Goal: Find specific page/section: Find specific page/section

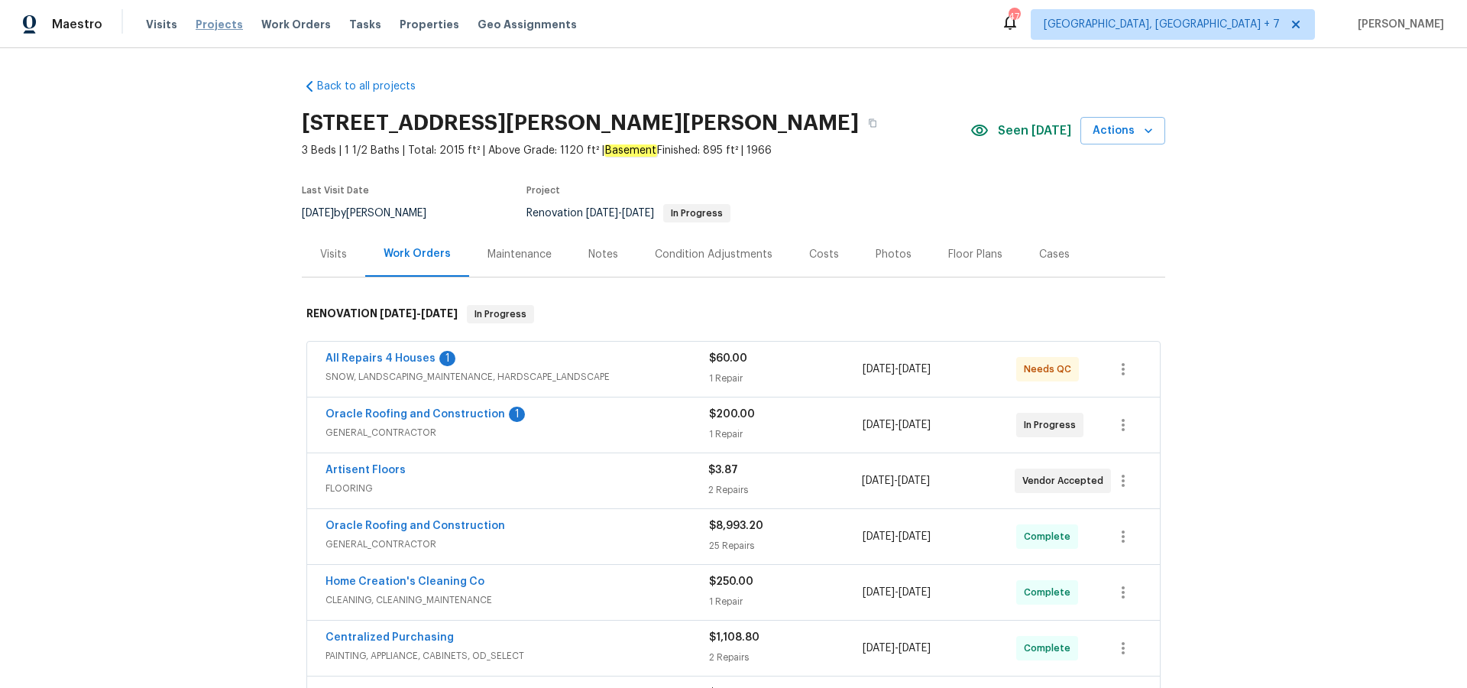
click at [196, 24] on span "Projects" at bounding box center [219, 24] width 47 height 15
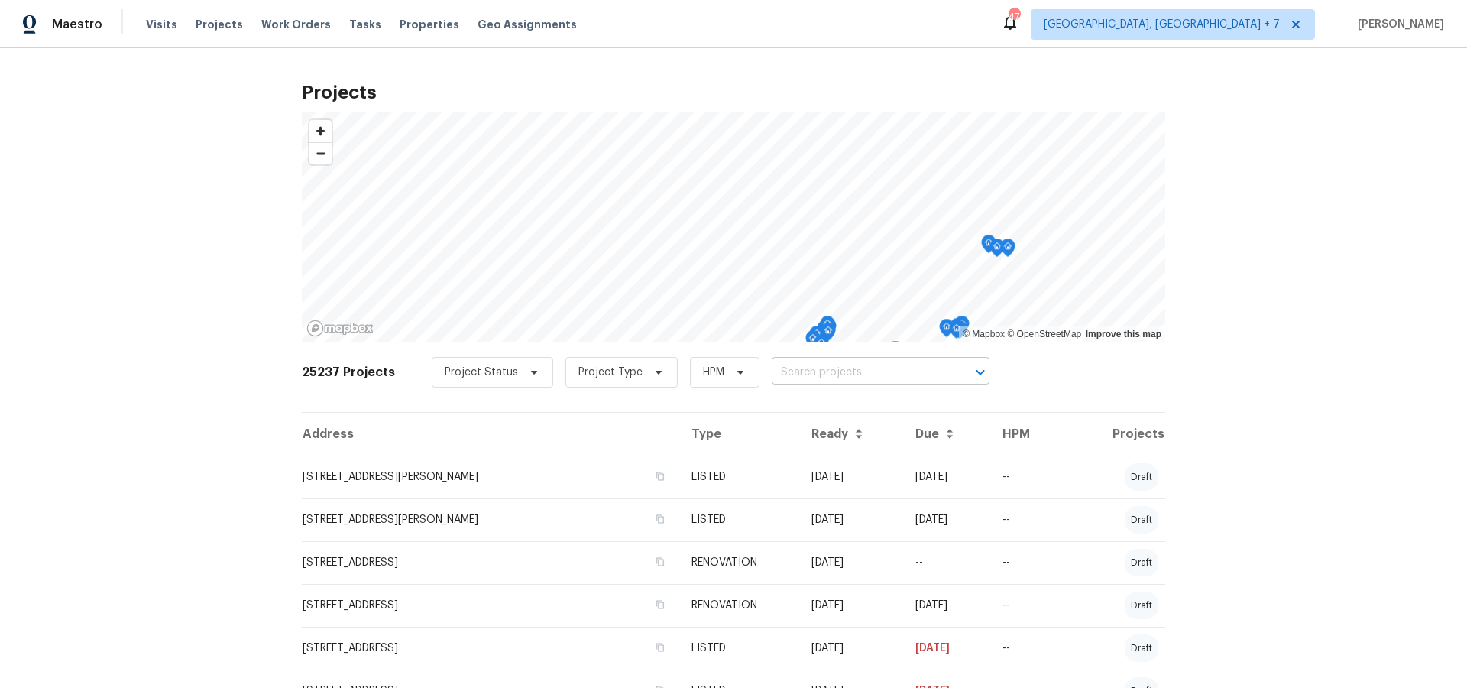
click at [798, 361] on input "text" at bounding box center [859, 373] width 175 height 24
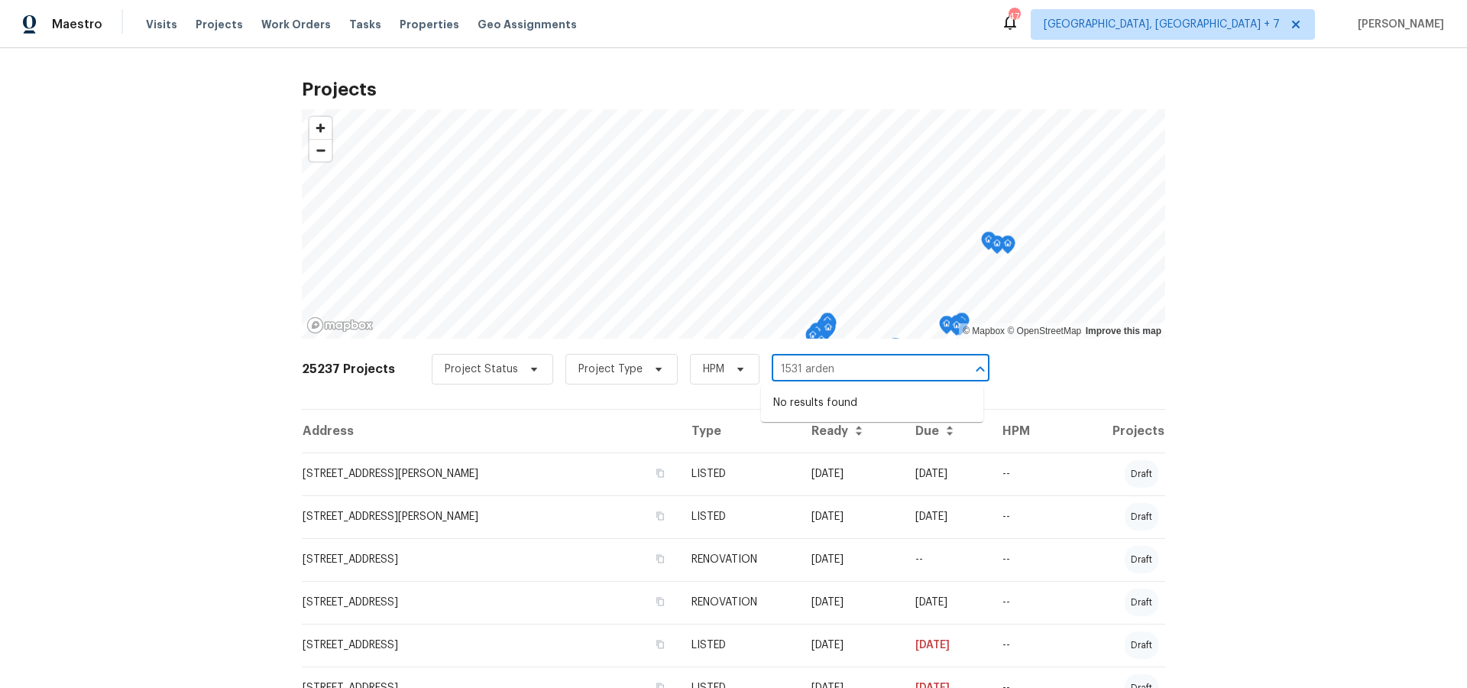
click at [806, 366] on input "1531 arden" at bounding box center [859, 370] width 175 height 24
type input "1531 br"
click at [807, 410] on li "[STREET_ADDRESS]" at bounding box center [872, 402] width 222 height 25
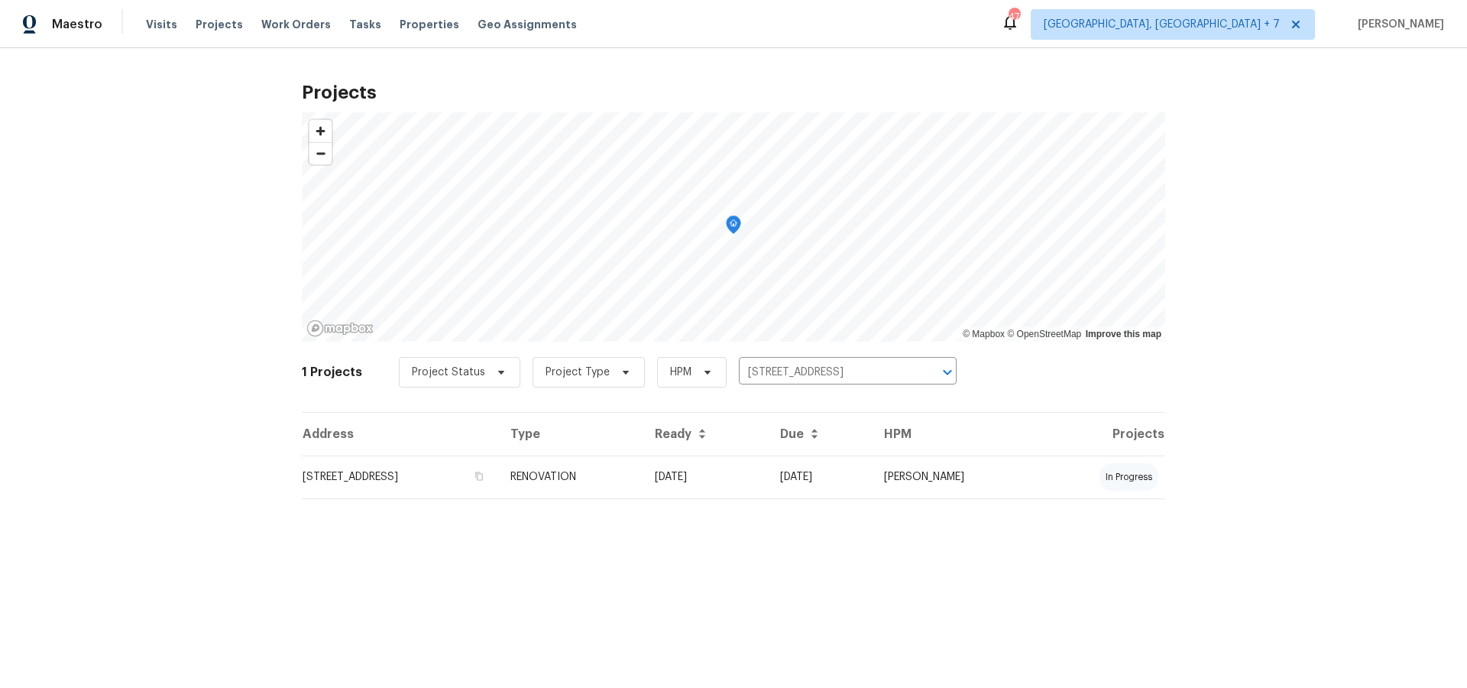
click at [458, 481] on td "[STREET_ADDRESS]" at bounding box center [400, 476] width 196 height 43
click at [458, 481] on html "Maestro Visits Projects Work Orders Tasks Properties Geo Assignments [STREET_AD…" at bounding box center [733, 274] width 1467 height 548
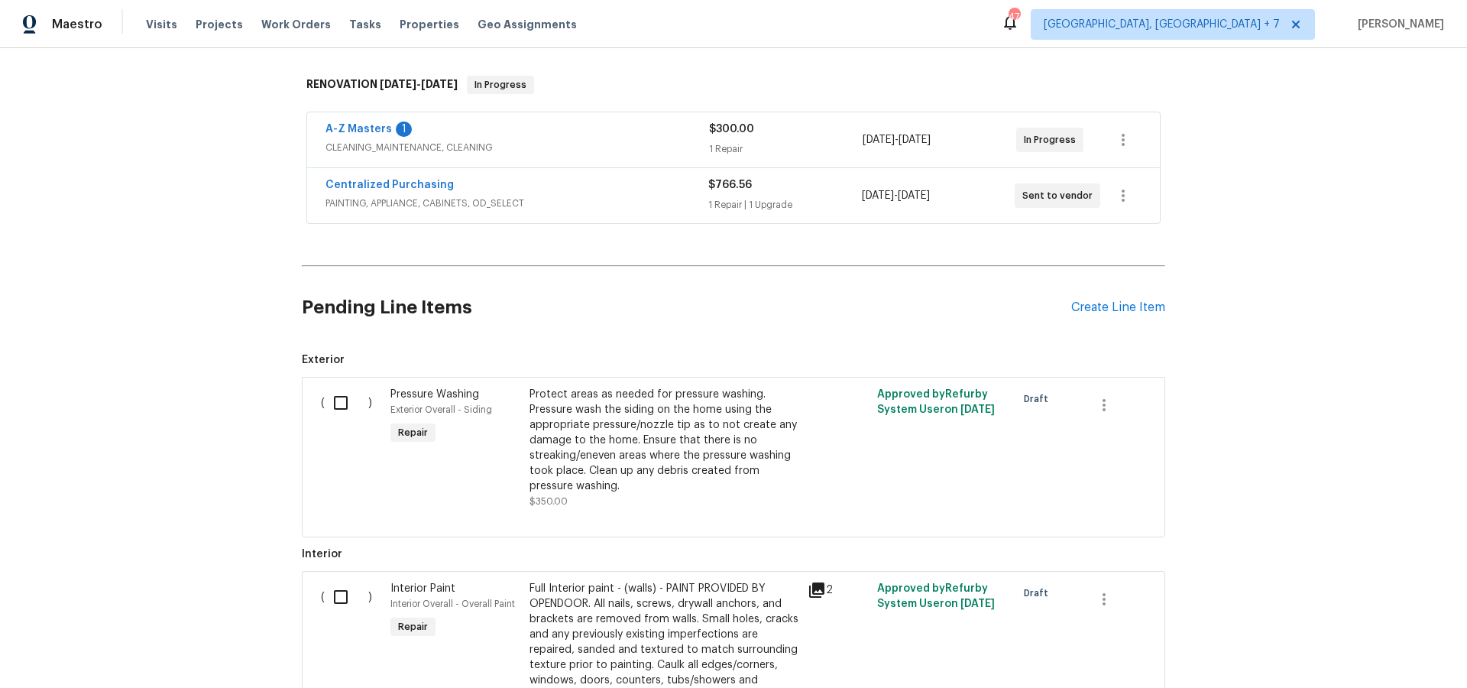
scroll to position [225, 0]
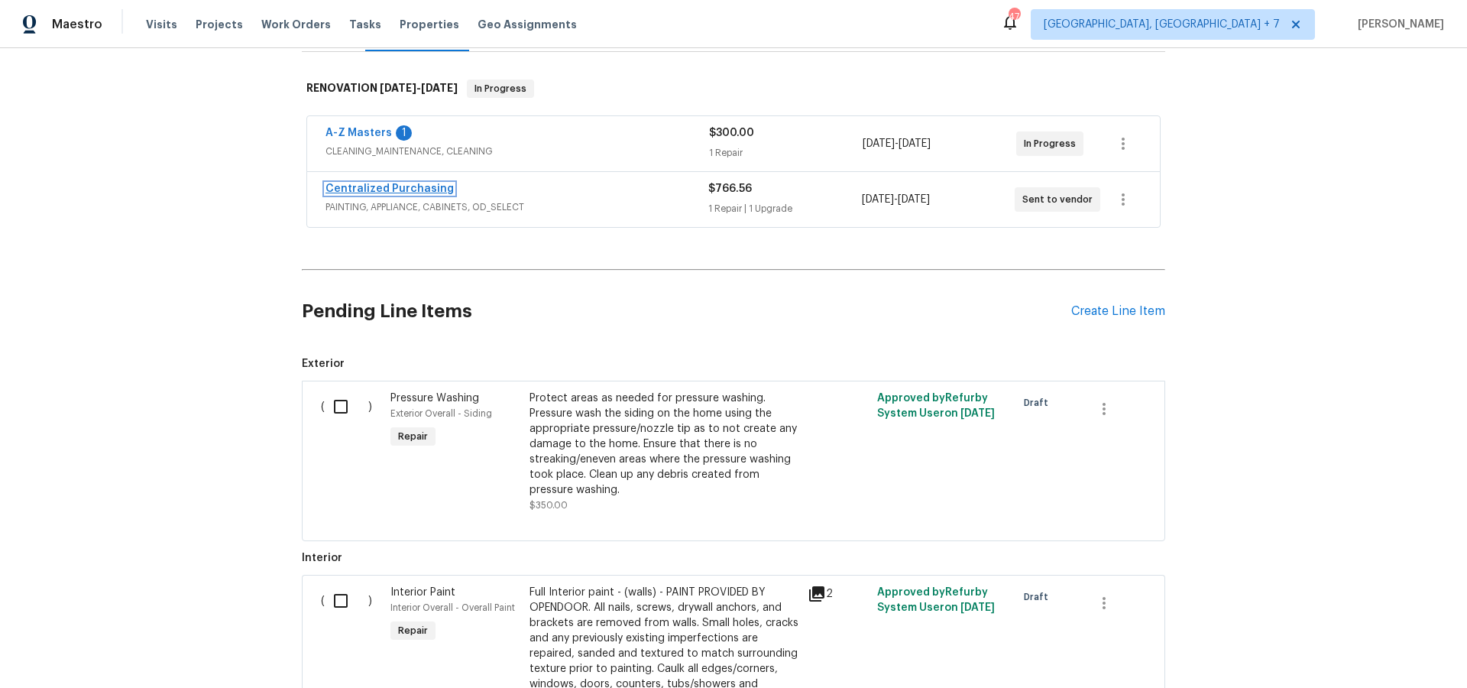
click at [407, 186] on link "Centralized Purchasing" at bounding box center [389, 188] width 128 height 11
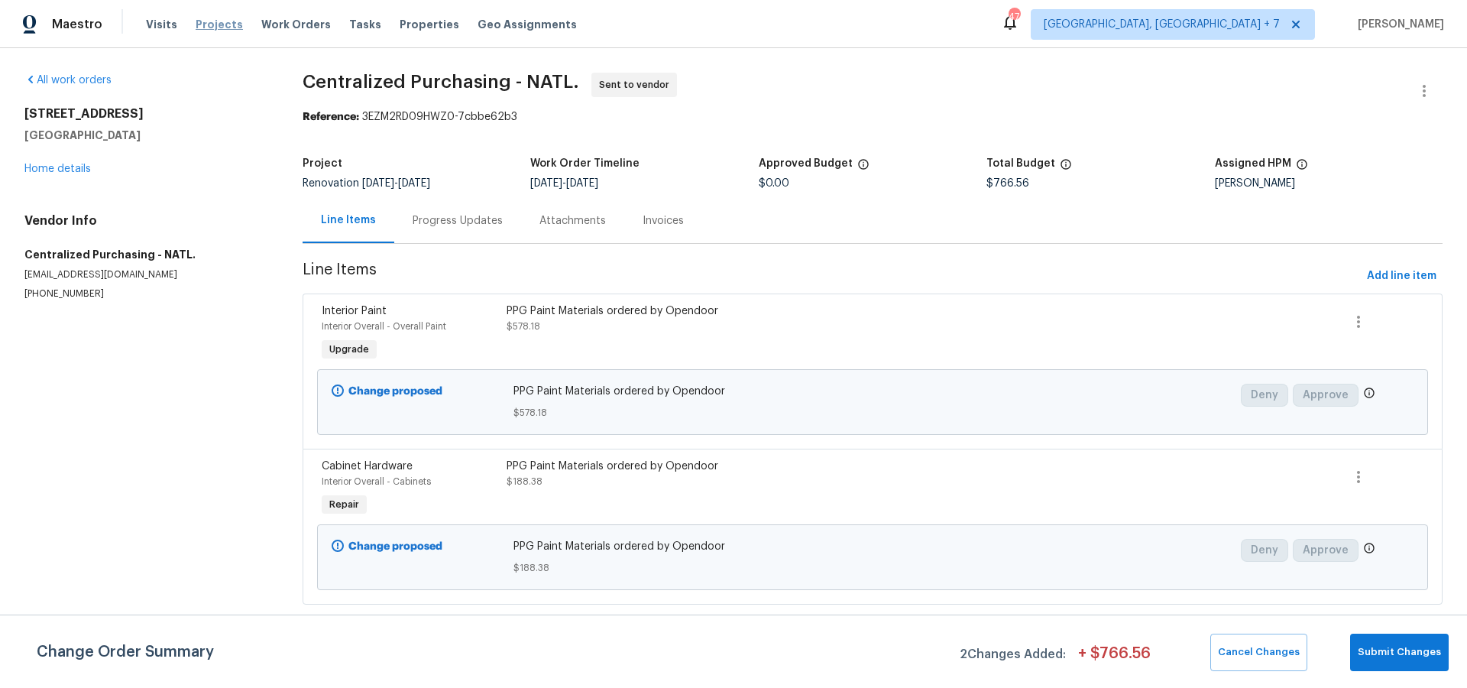
click at [217, 25] on span "Projects" at bounding box center [219, 24] width 47 height 15
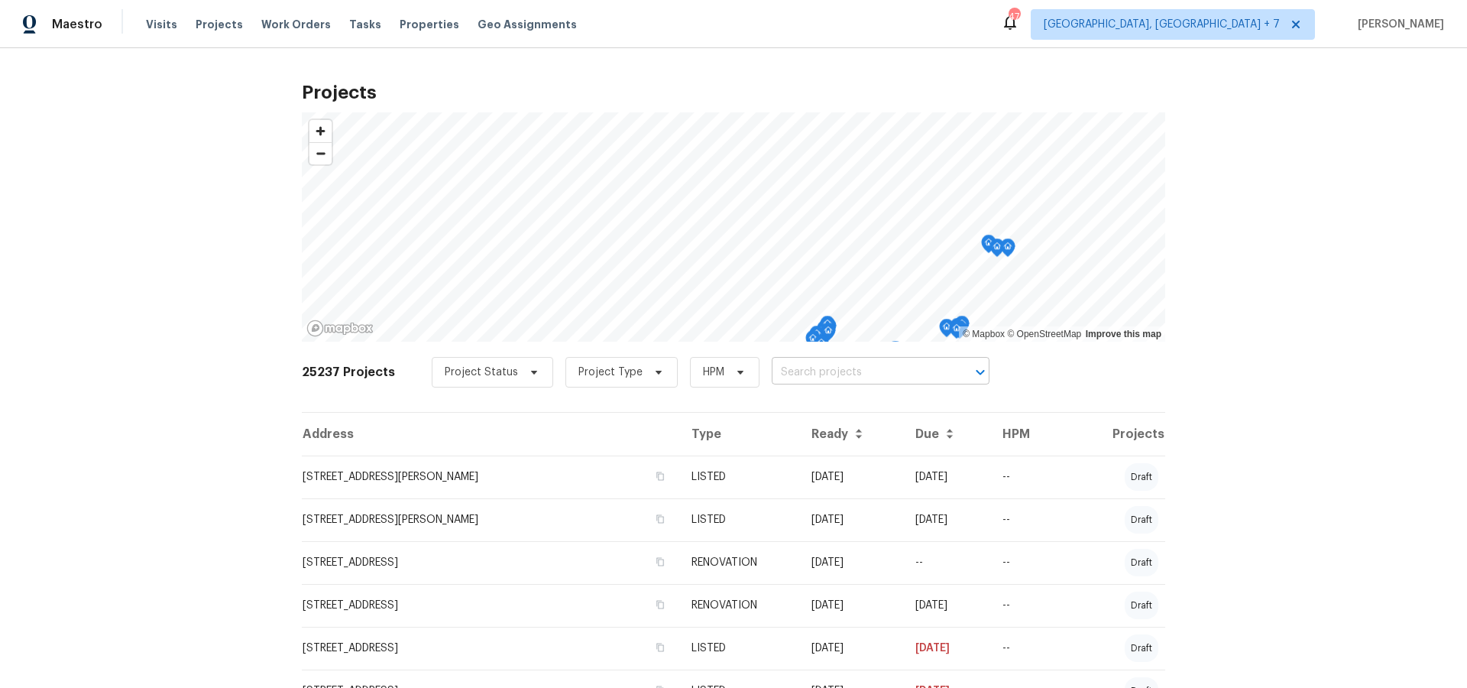
click at [835, 377] on input "text" at bounding box center [859, 373] width 175 height 24
type input "3198"
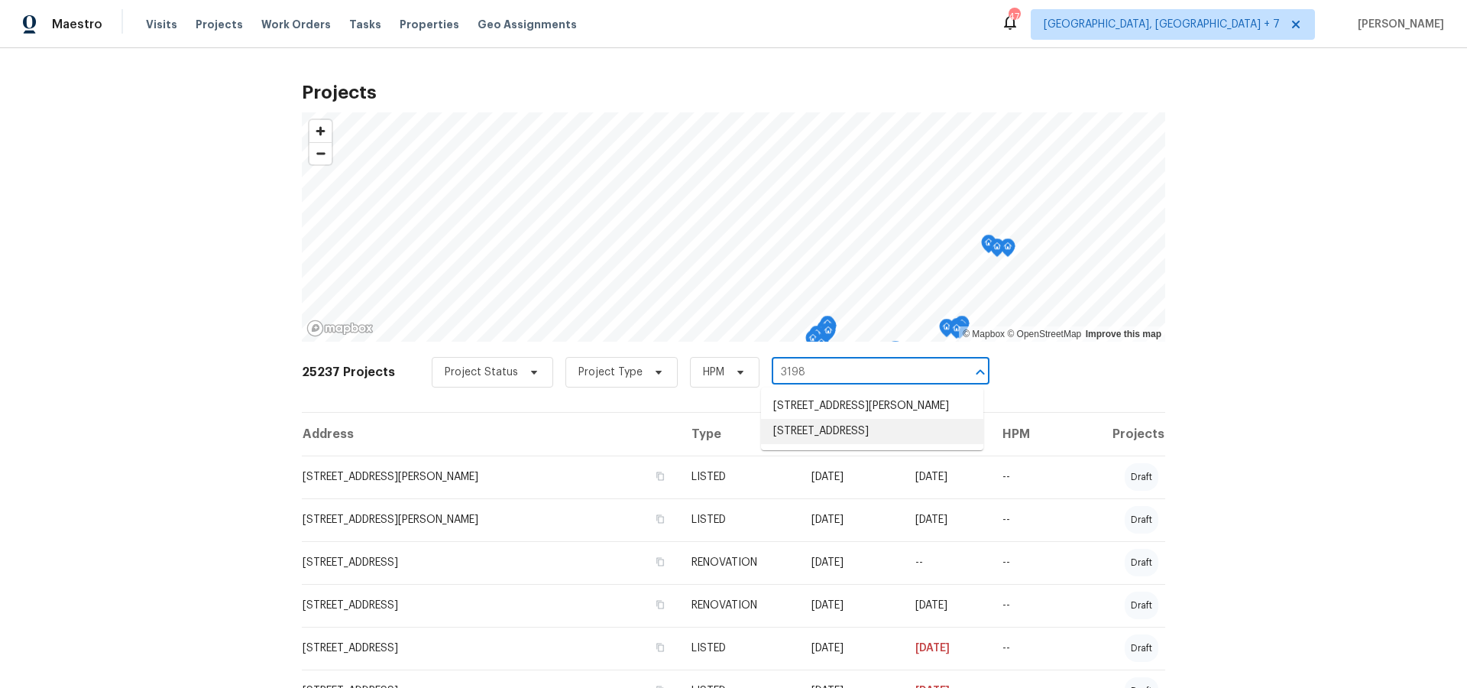
click at [841, 444] on li "[STREET_ADDRESS]" at bounding box center [872, 431] width 222 height 25
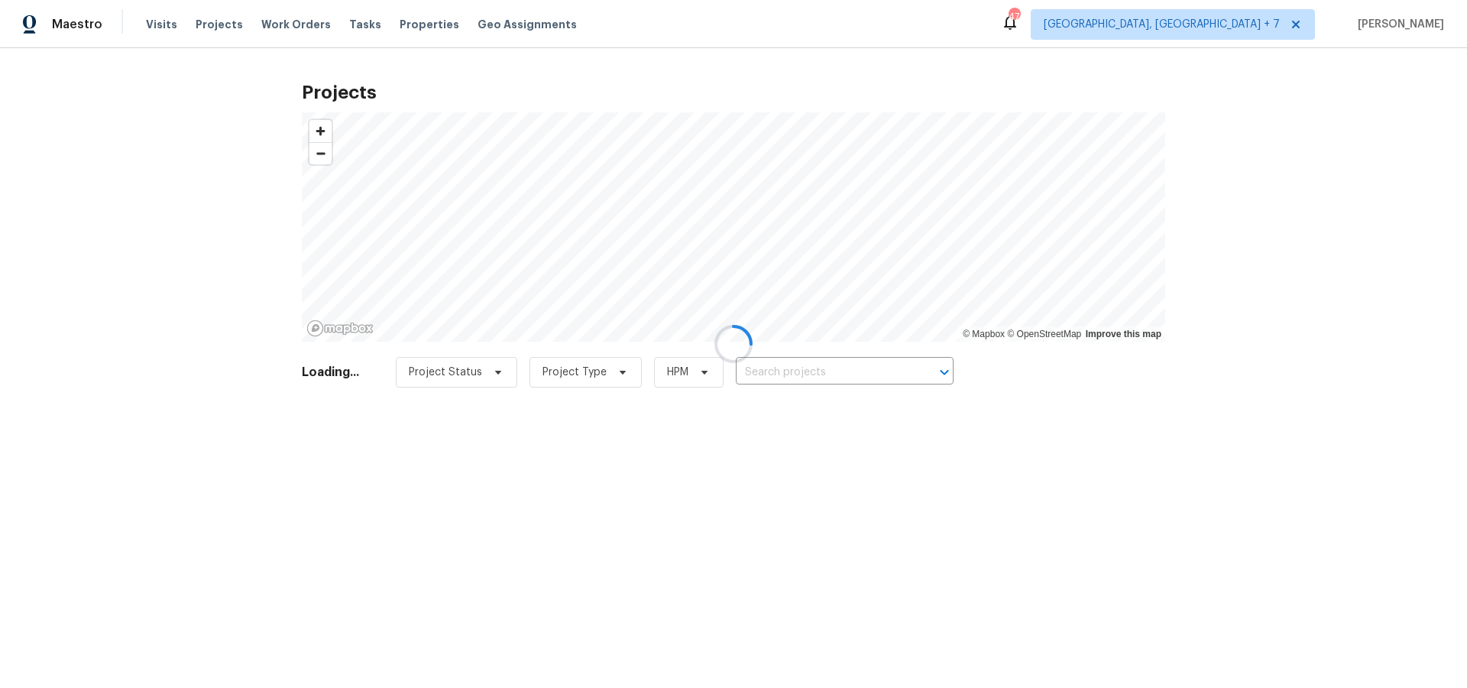
type input "[STREET_ADDRESS]"
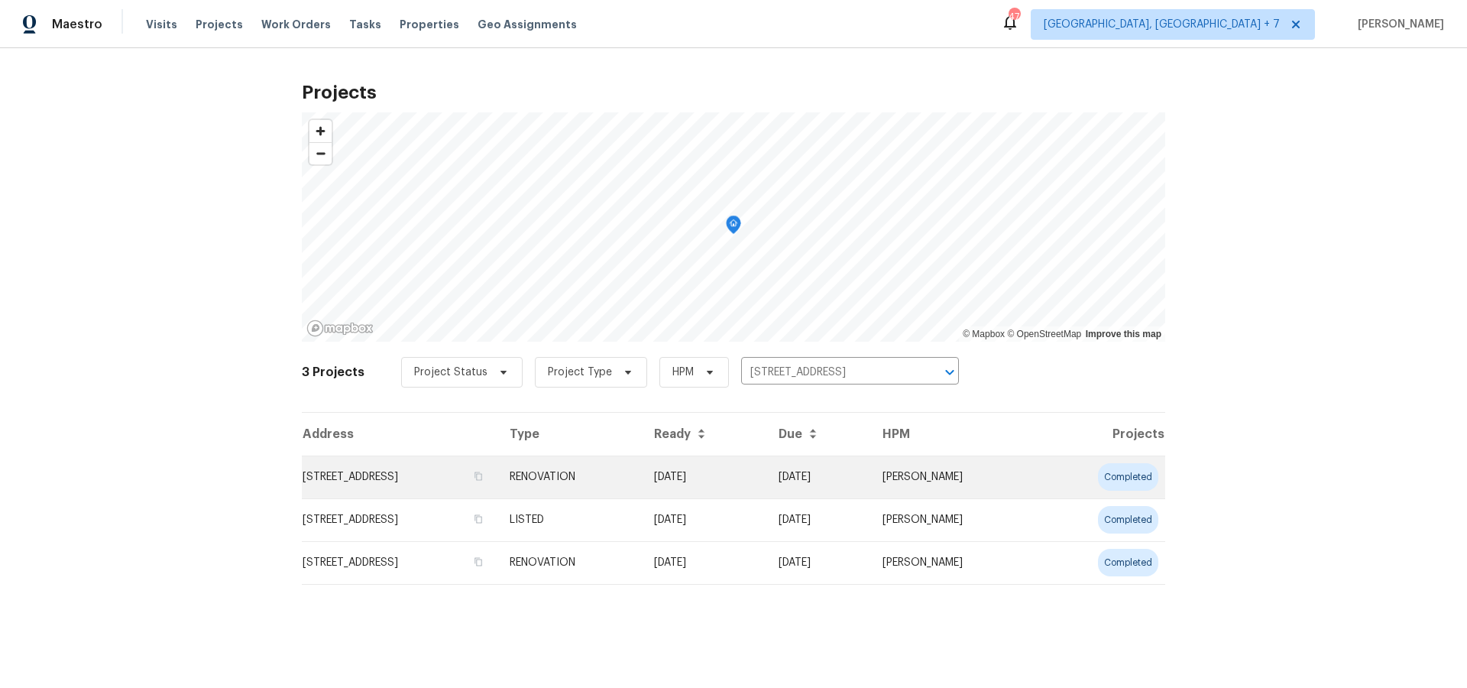
click at [355, 479] on td "[STREET_ADDRESS]" at bounding box center [400, 476] width 196 height 43
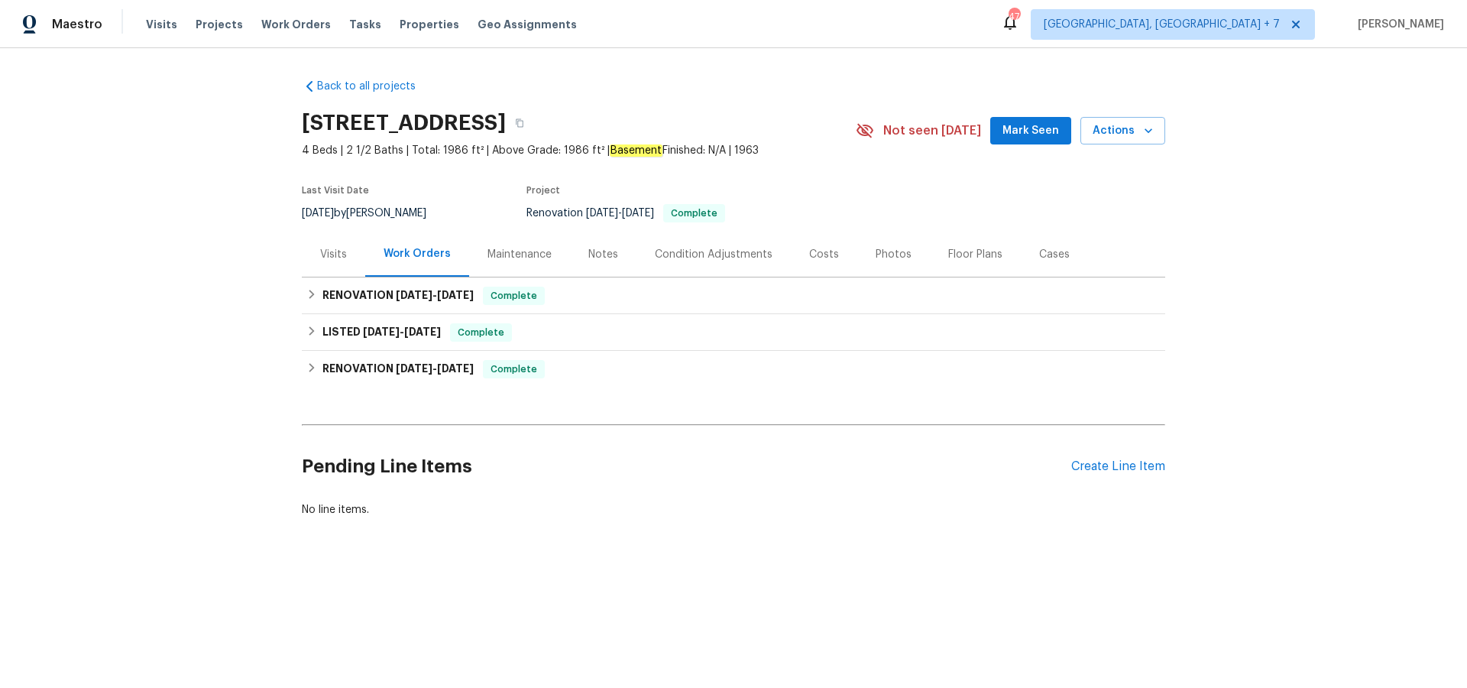
click at [344, 257] on div "Visits" at bounding box center [333, 254] width 27 height 15
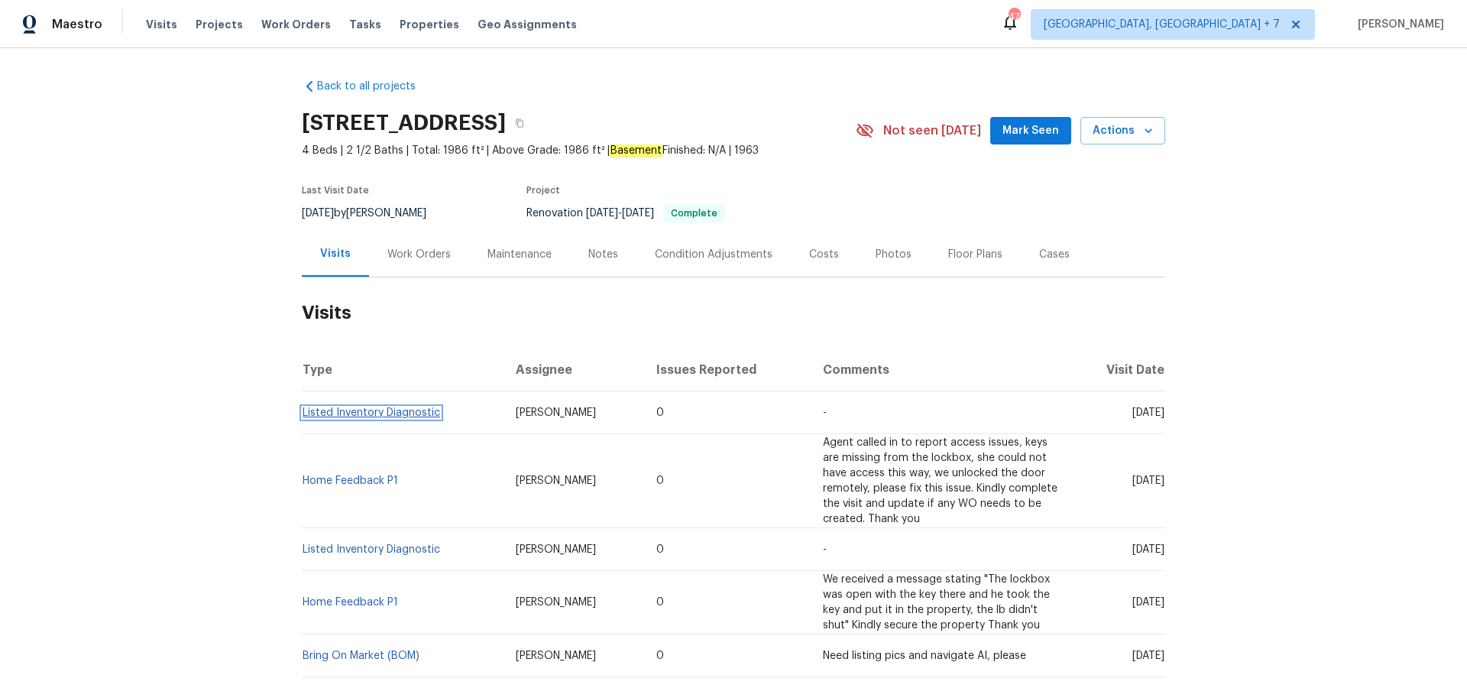
click at [359, 407] on link "Listed Inventory Diagnostic" at bounding box center [372, 412] width 138 height 11
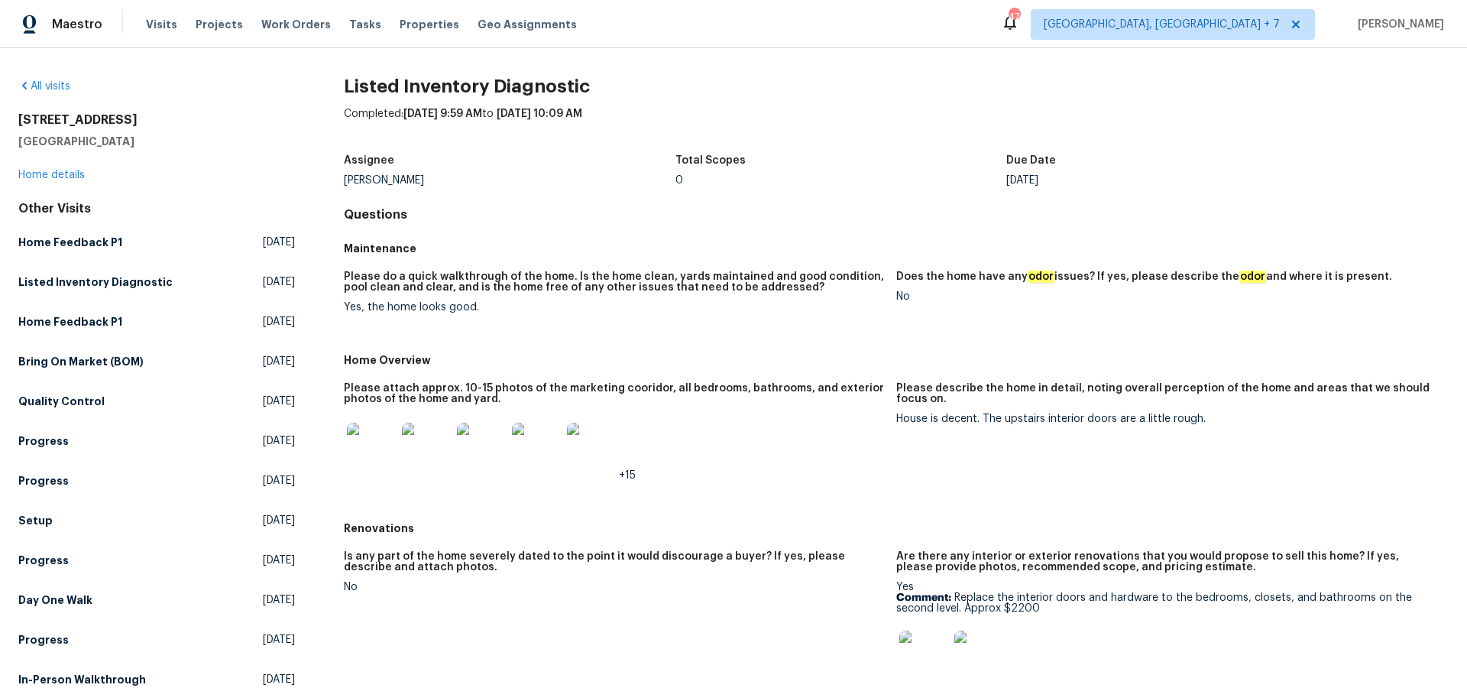
click at [365, 444] on img at bounding box center [371, 446] width 49 height 49
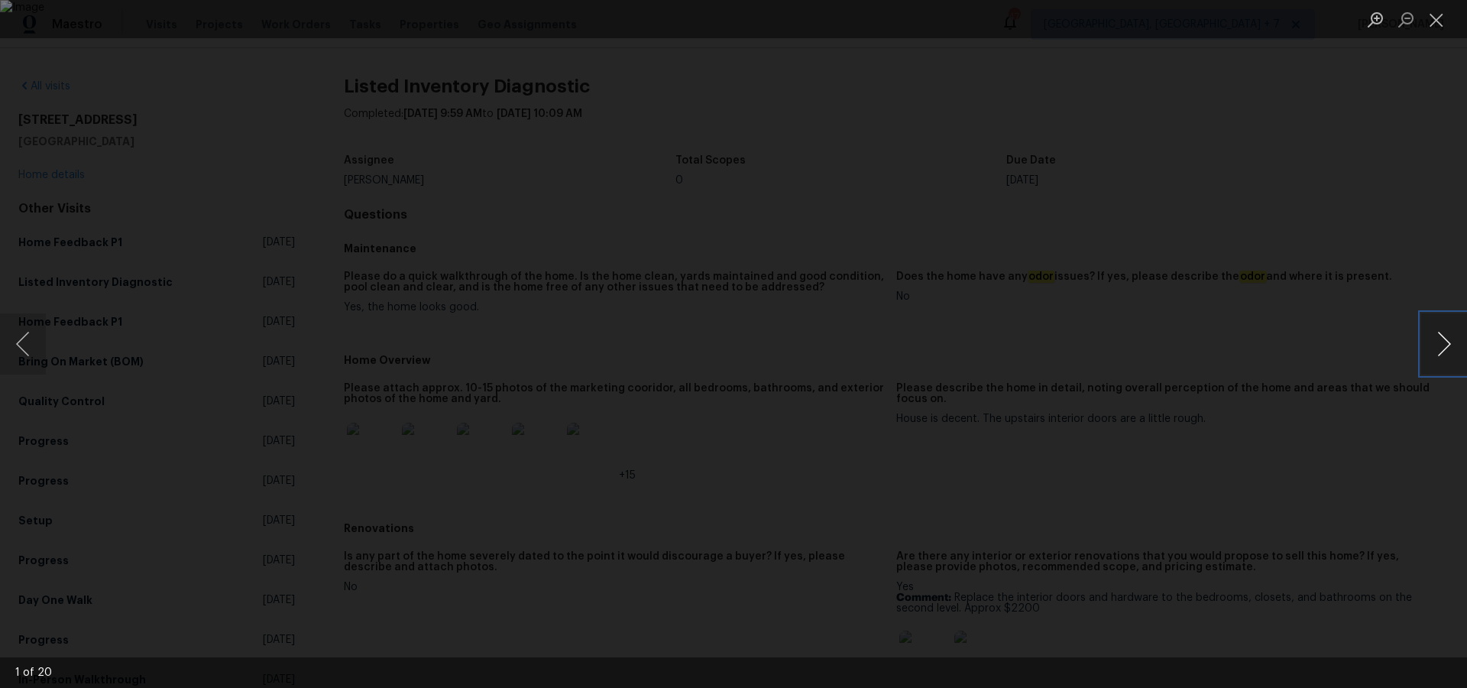
click at [1445, 350] on button "Next image" at bounding box center [1444, 343] width 46 height 61
click at [1437, 350] on button "Next image" at bounding box center [1444, 343] width 46 height 61
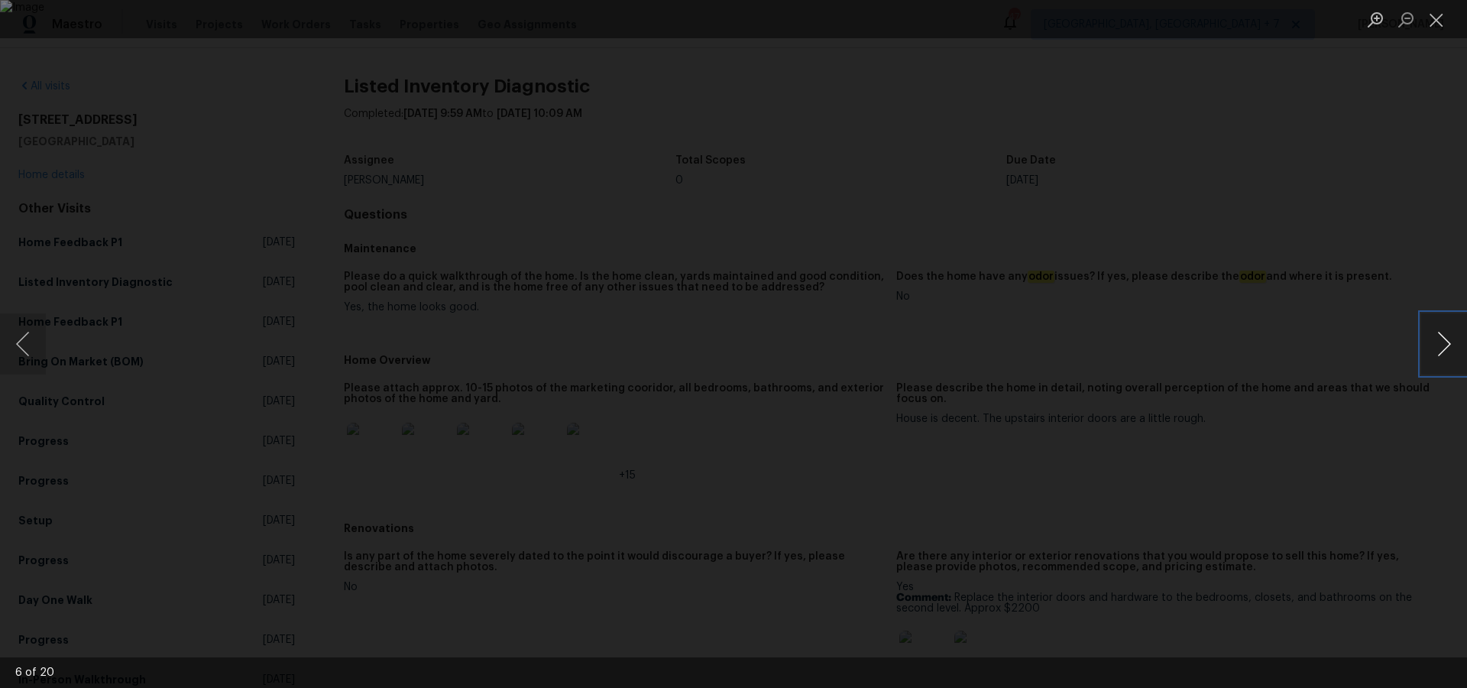
click at [1437, 350] on button "Next image" at bounding box center [1444, 343] width 46 height 61
click at [1447, 349] on button "Next image" at bounding box center [1444, 343] width 46 height 61
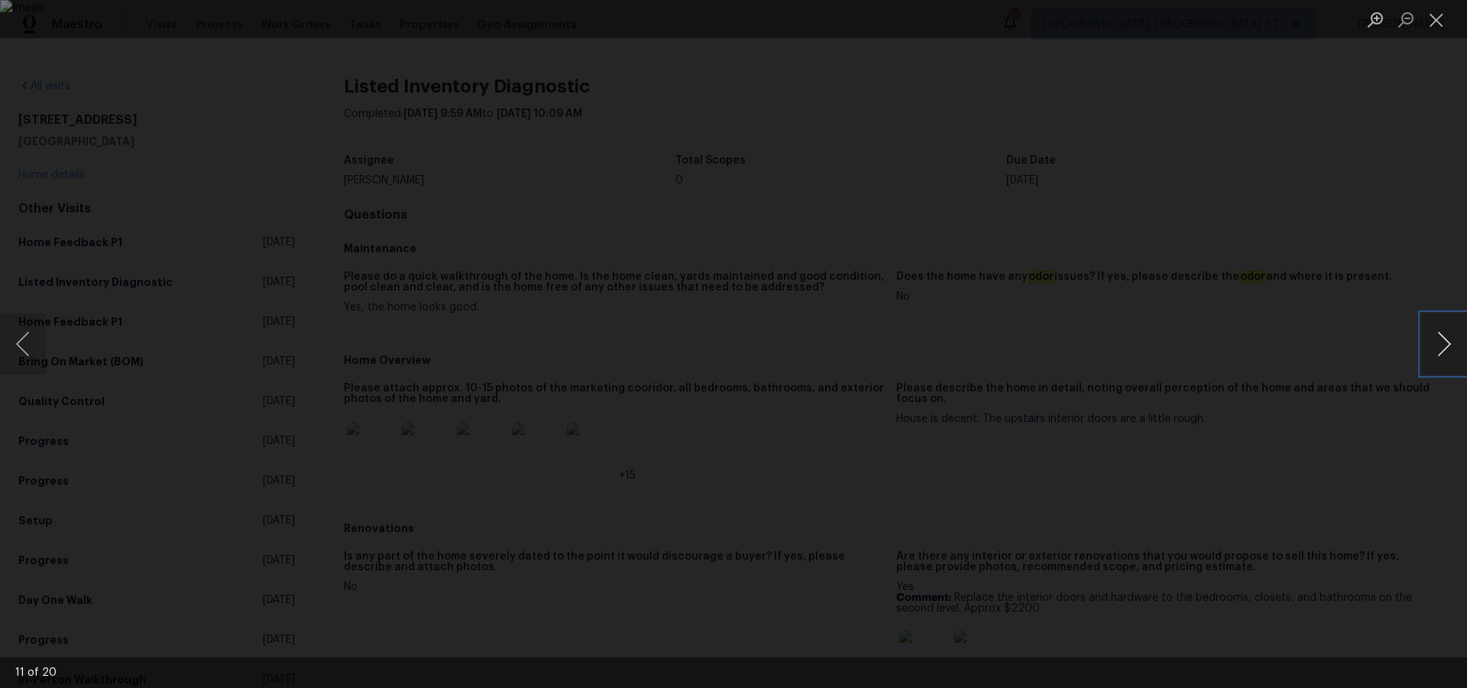
click at [1447, 349] on button "Next image" at bounding box center [1444, 343] width 46 height 61
click at [1439, 335] on button "Next image" at bounding box center [1444, 343] width 46 height 61
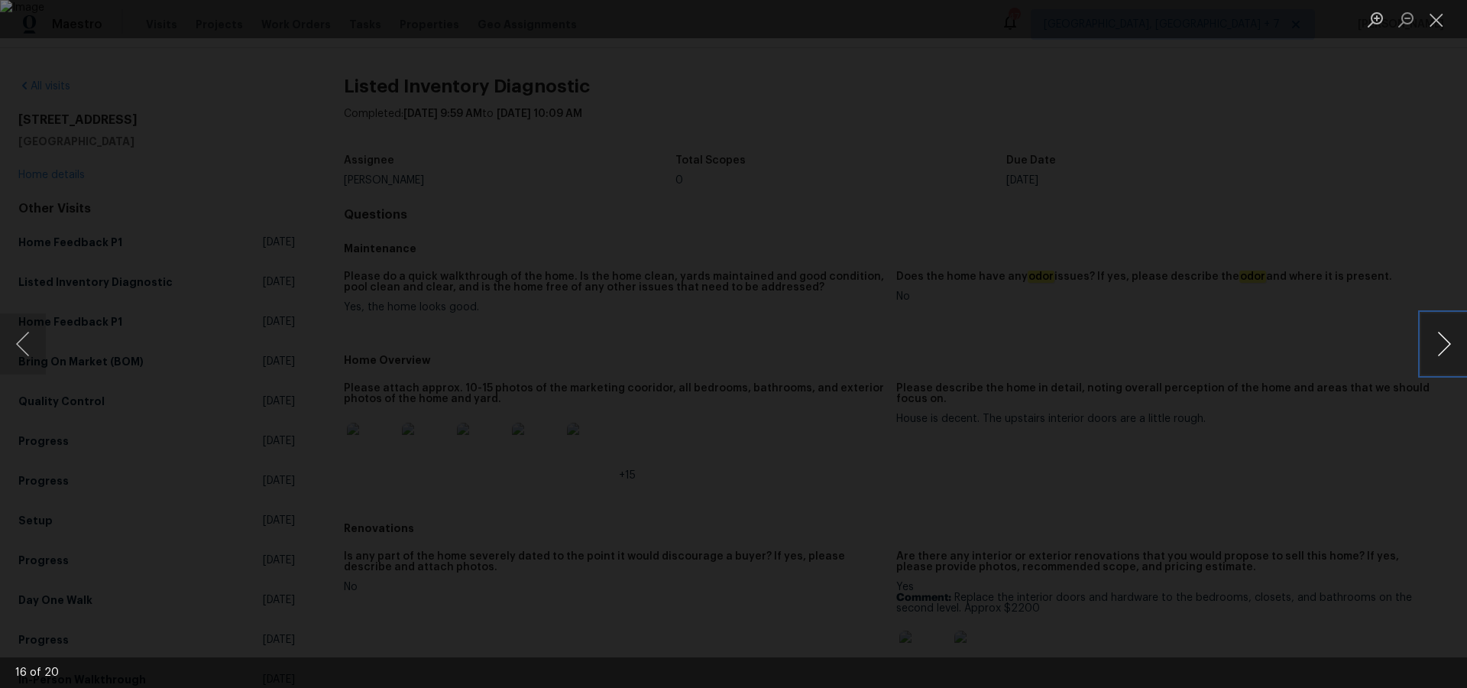
click at [1443, 356] on button "Next image" at bounding box center [1444, 343] width 46 height 61
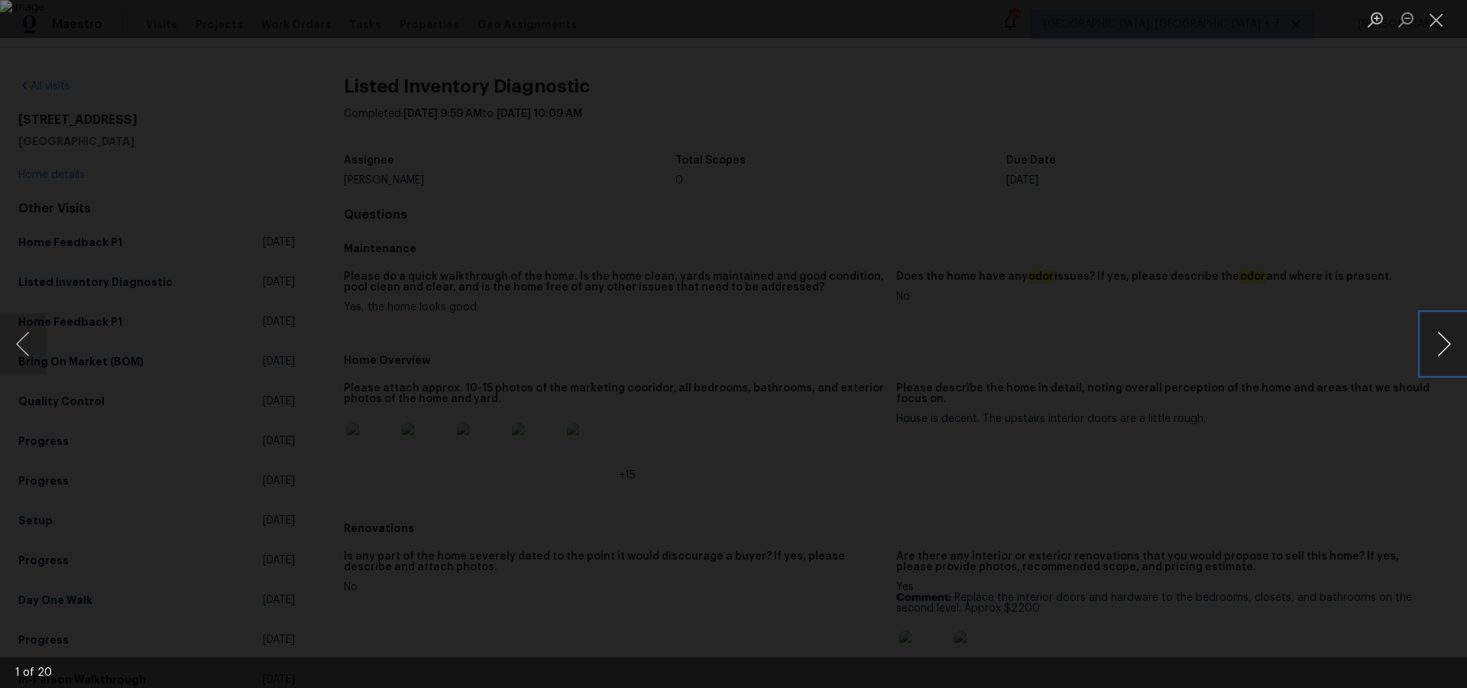
click at [1443, 356] on button "Next image" at bounding box center [1444, 343] width 46 height 61
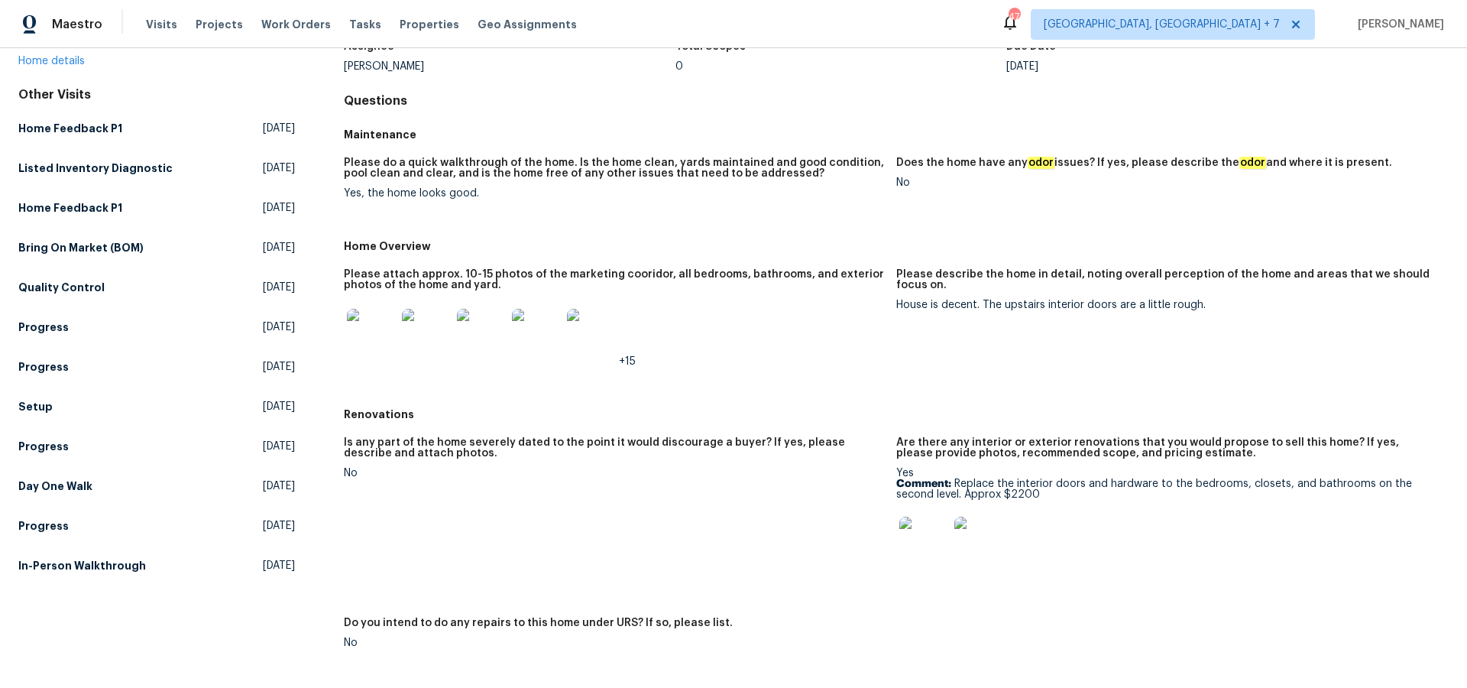
scroll to position [139, 0]
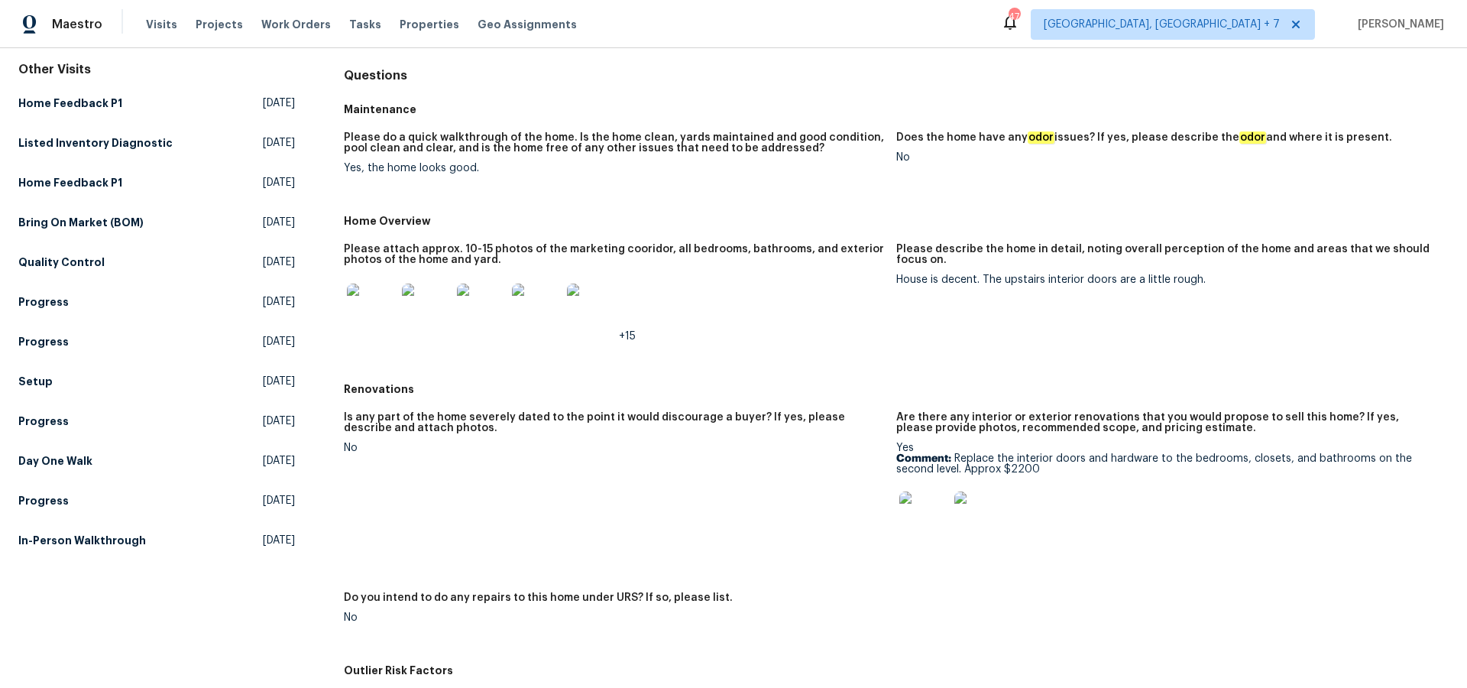
click at [916, 507] on img at bounding box center [923, 515] width 49 height 49
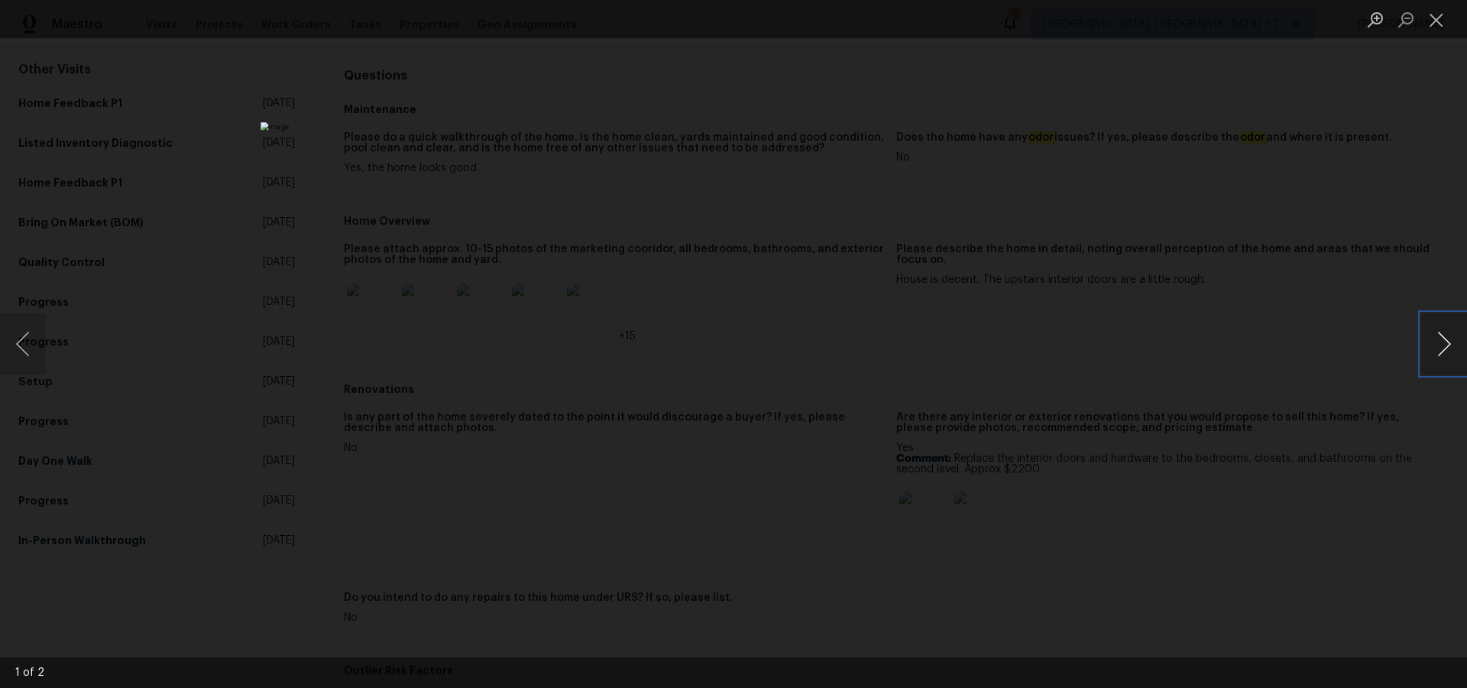
click at [1433, 347] on button "Next image" at bounding box center [1444, 343] width 46 height 61
click at [1439, 18] on button "Close lightbox" at bounding box center [1436, 19] width 31 height 27
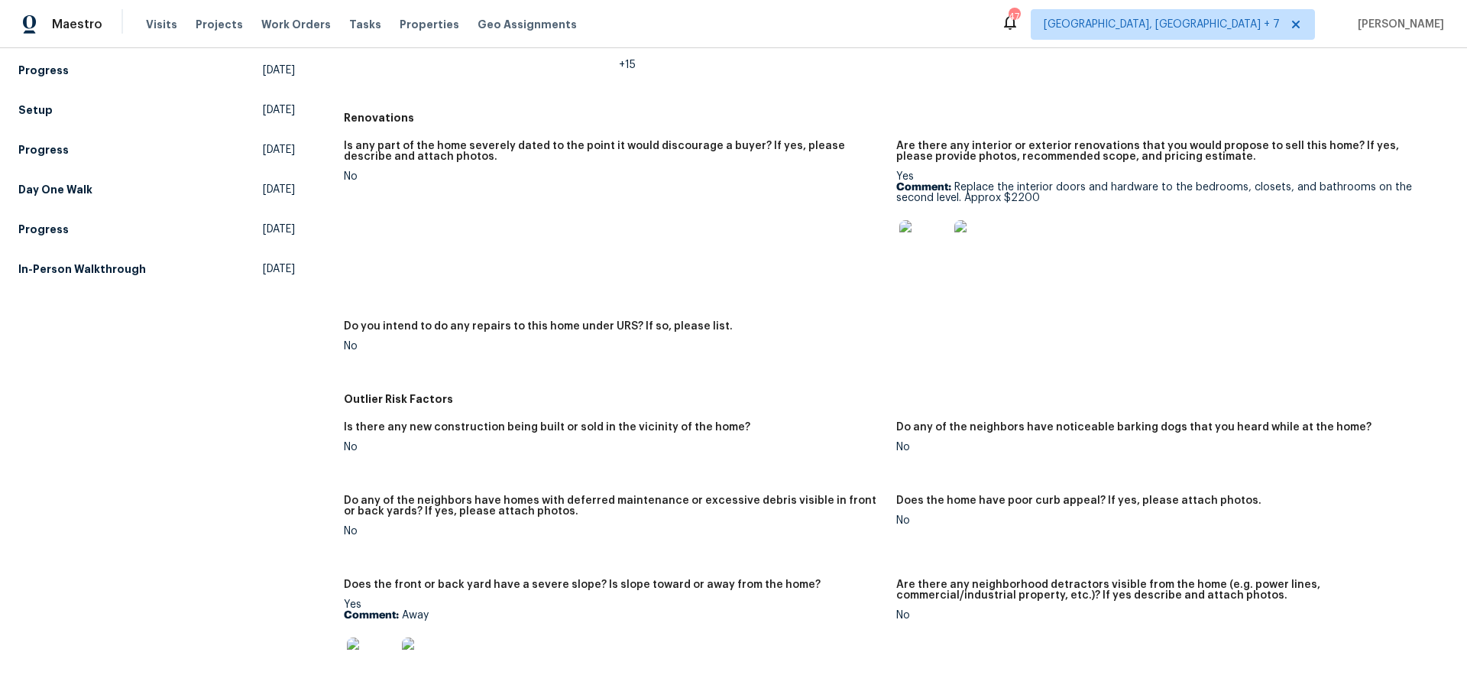
scroll to position [0, 0]
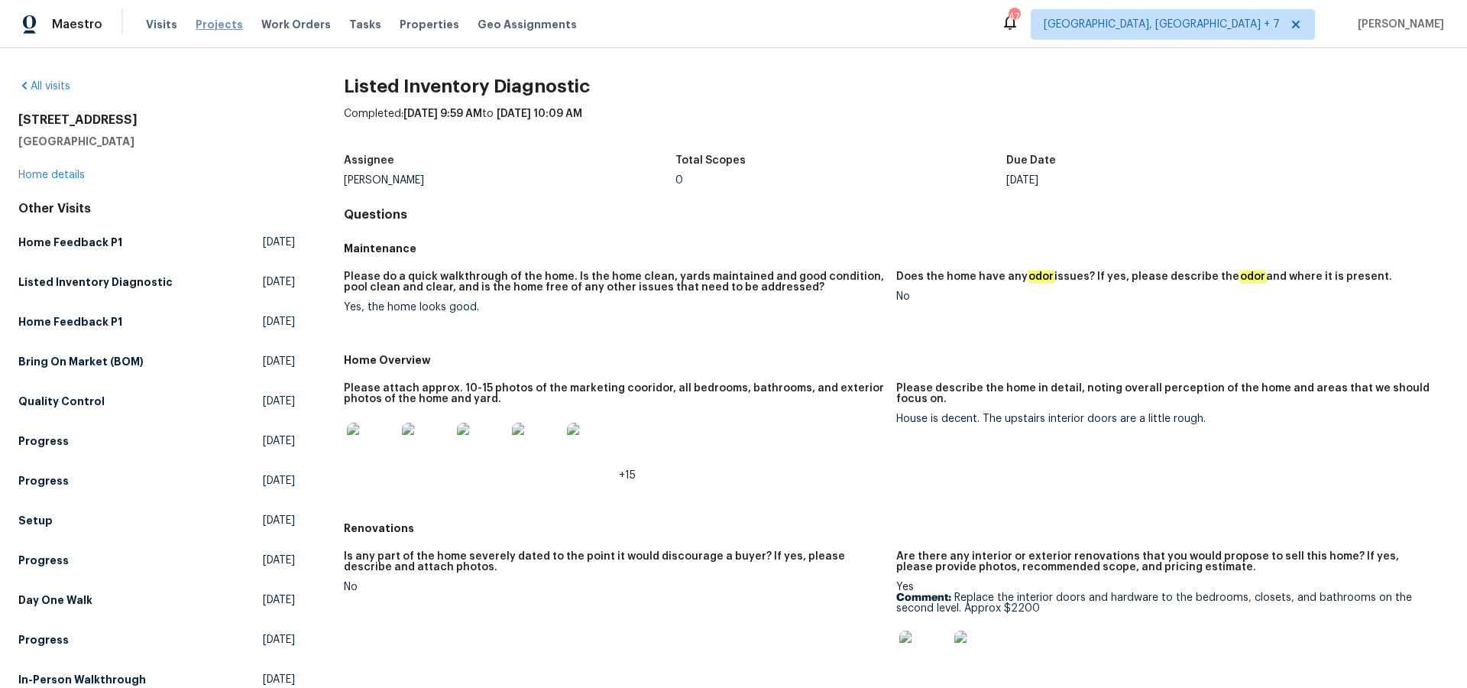
click at [199, 24] on span "Projects" at bounding box center [219, 24] width 47 height 15
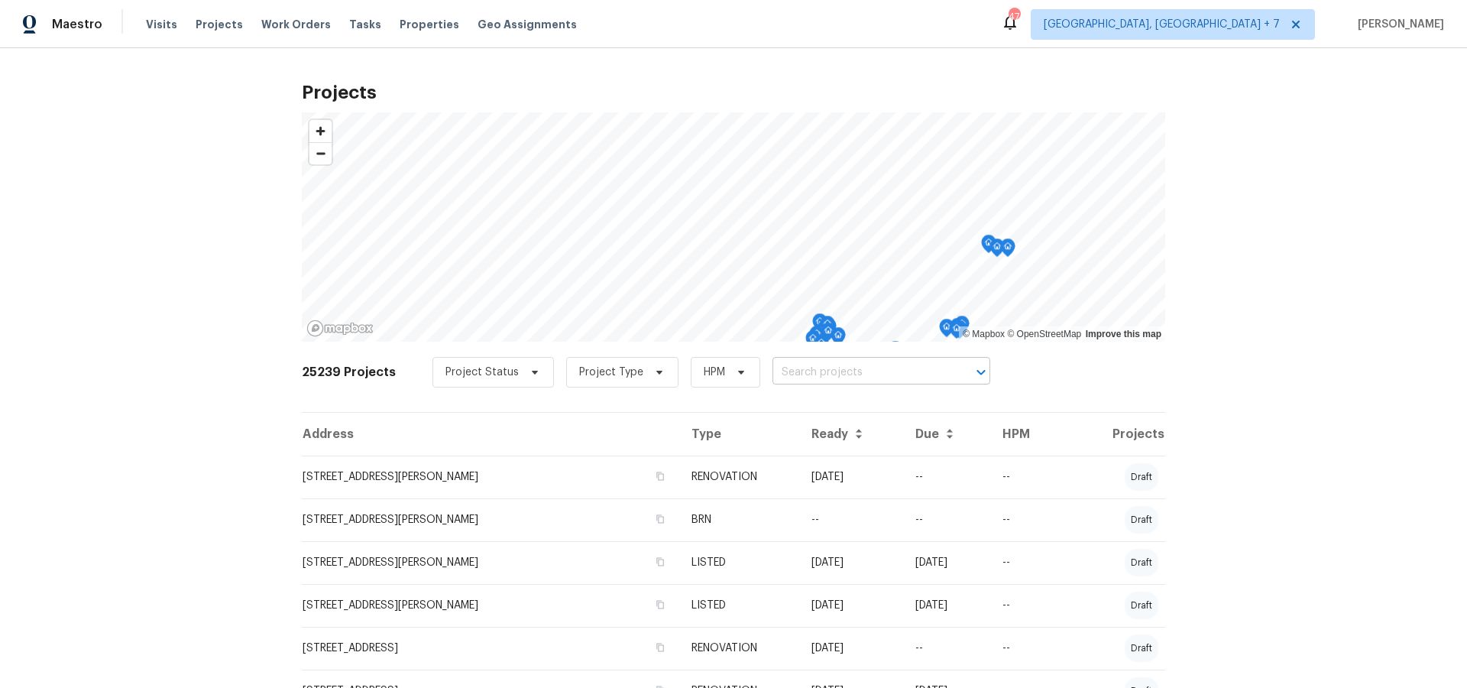
click at [851, 380] on input "text" at bounding box center [859, 373] width 175 height 24
type input "21763"
click at [851, 433] on li "[STREET_ADDRESS]" at bounding box center [873, 431] width 222 height 25
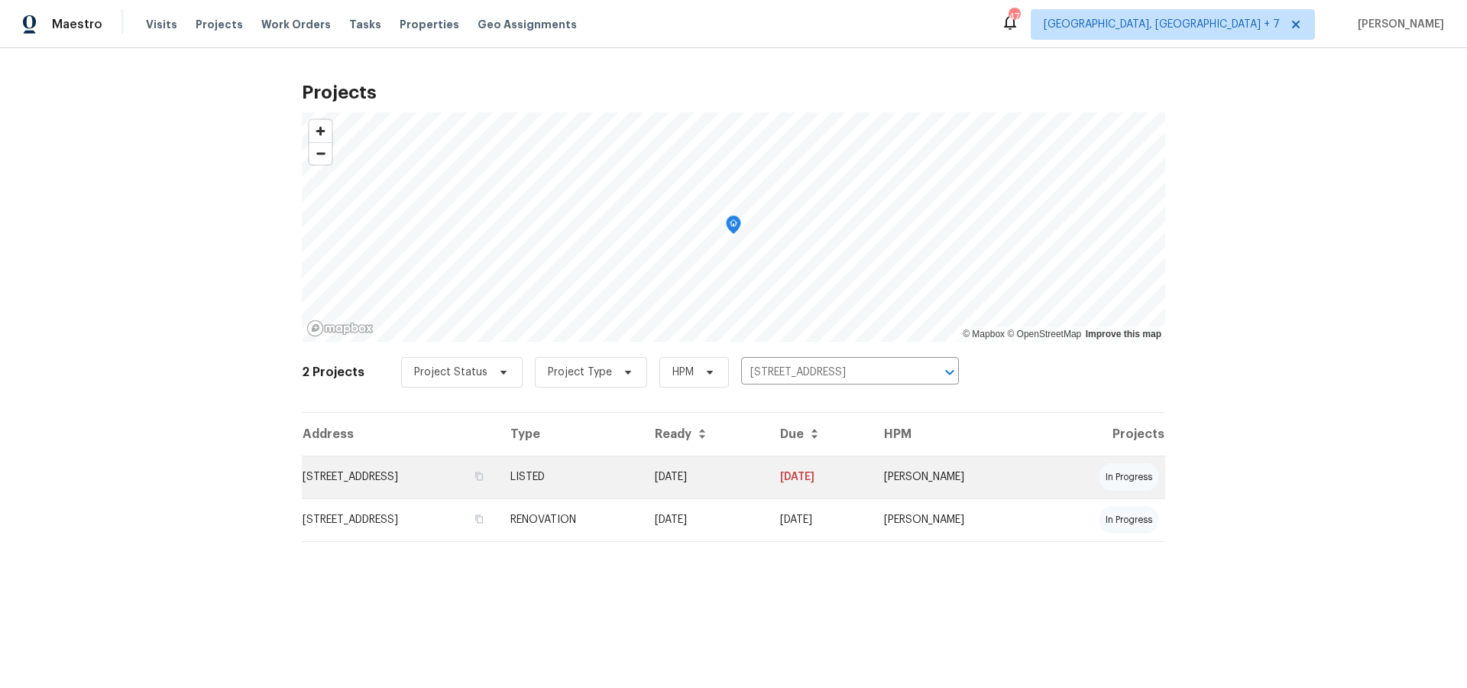
click at [454, 471] on td "[STREET_ADDRESS]" at bounding box center [400, 476] width 196 height 43
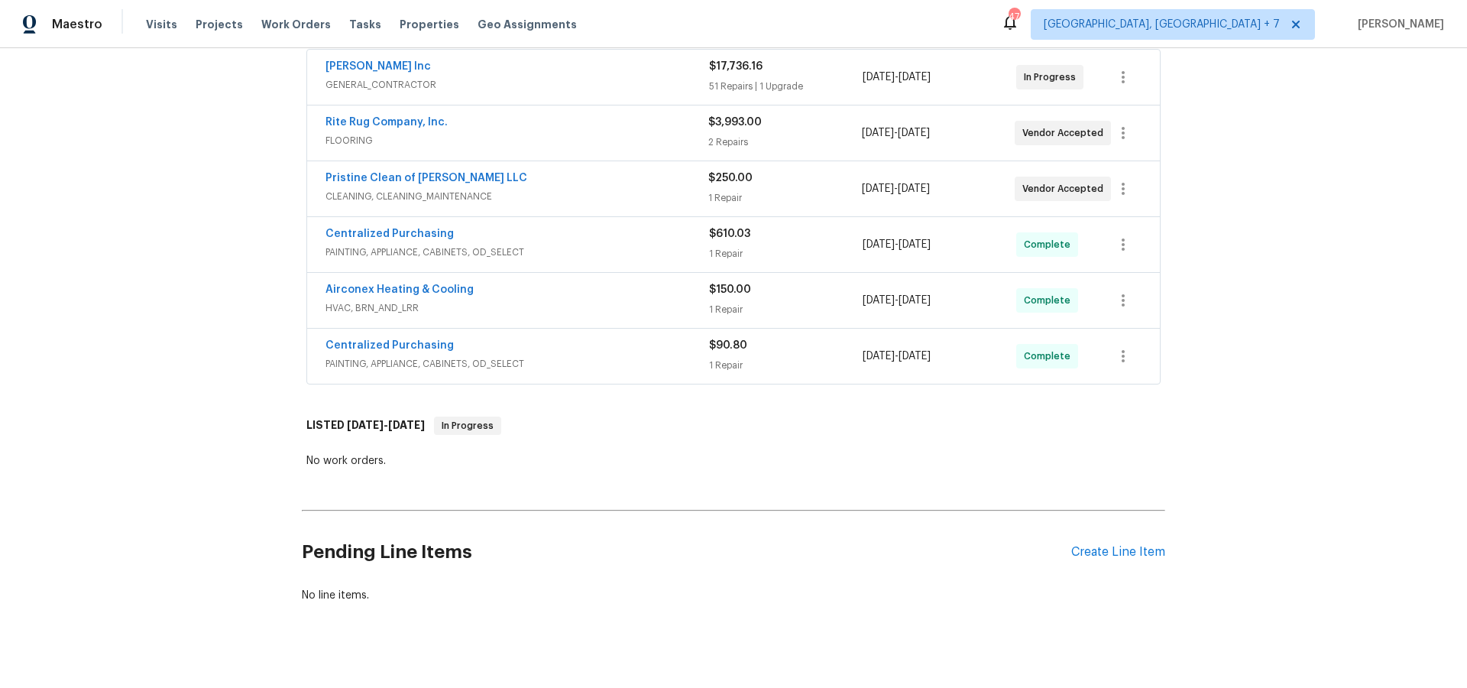
scroll to position [311, 0]
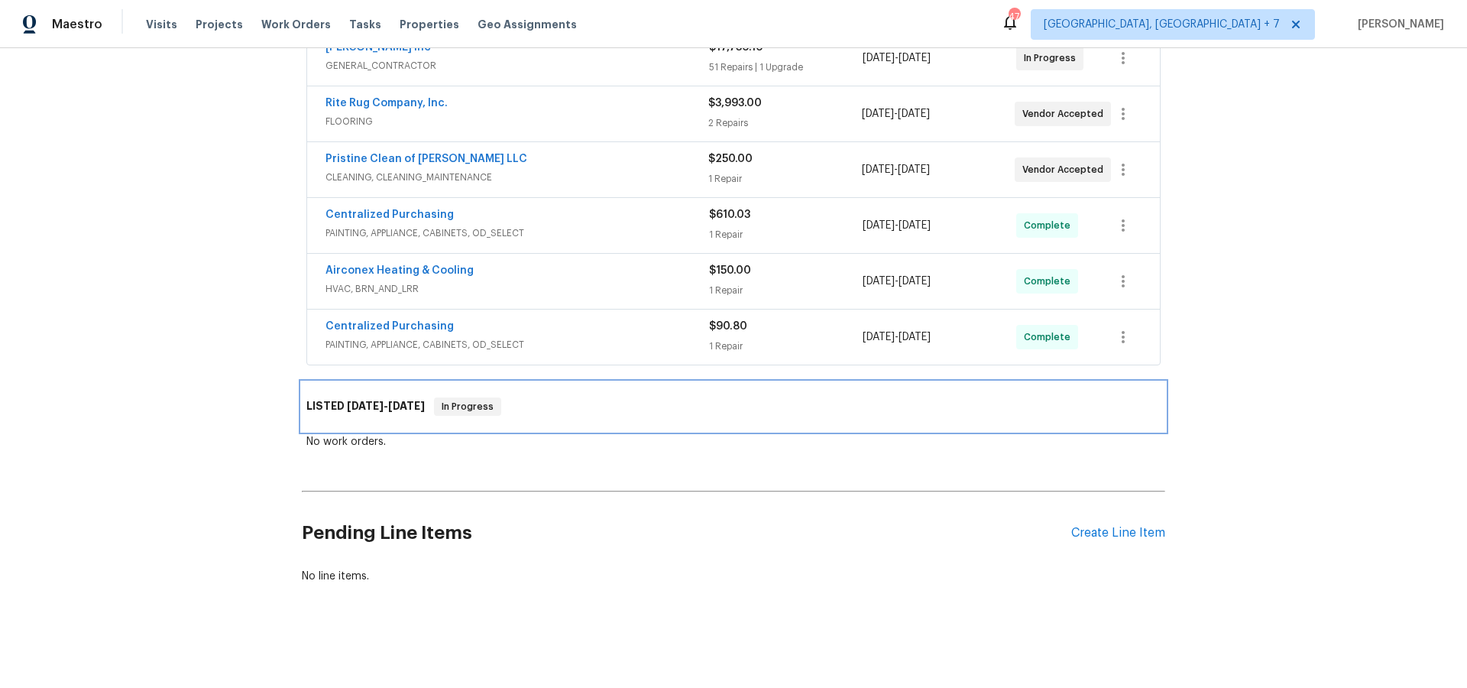
click at [380, 406] on span "[DATE]" at bounding box center [365, 405] width 37 height 11
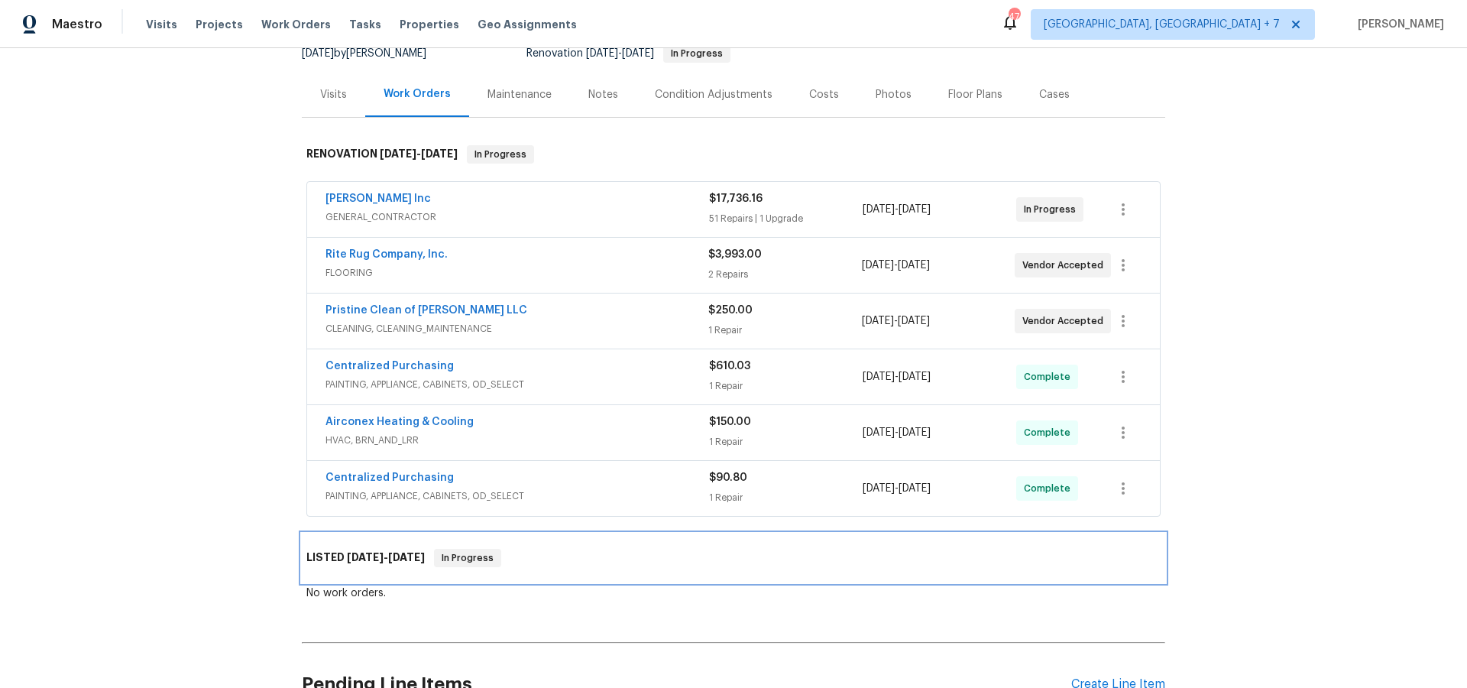
scroll to position [151, 0]
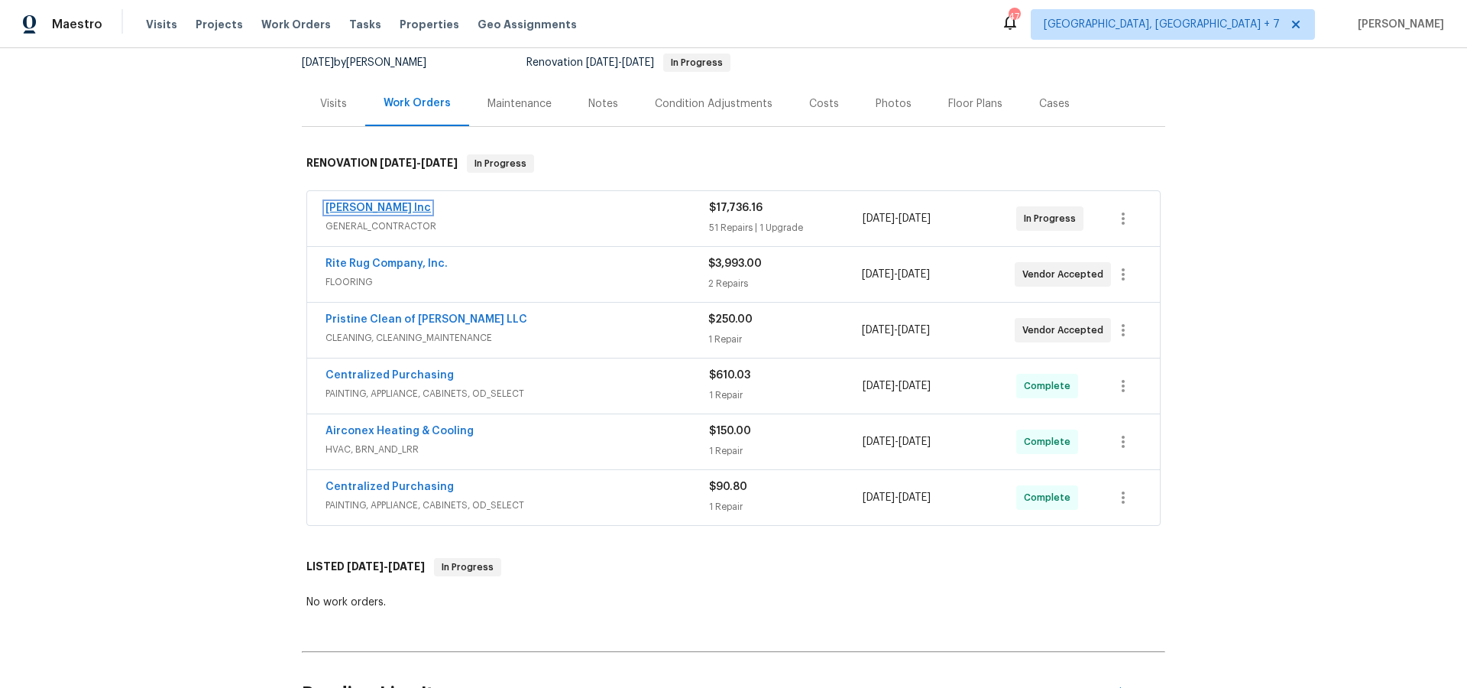
click at [362, 206] on link "[PERSON_NAME] Inc" at bounding box center [377, 207] width 105 height 11
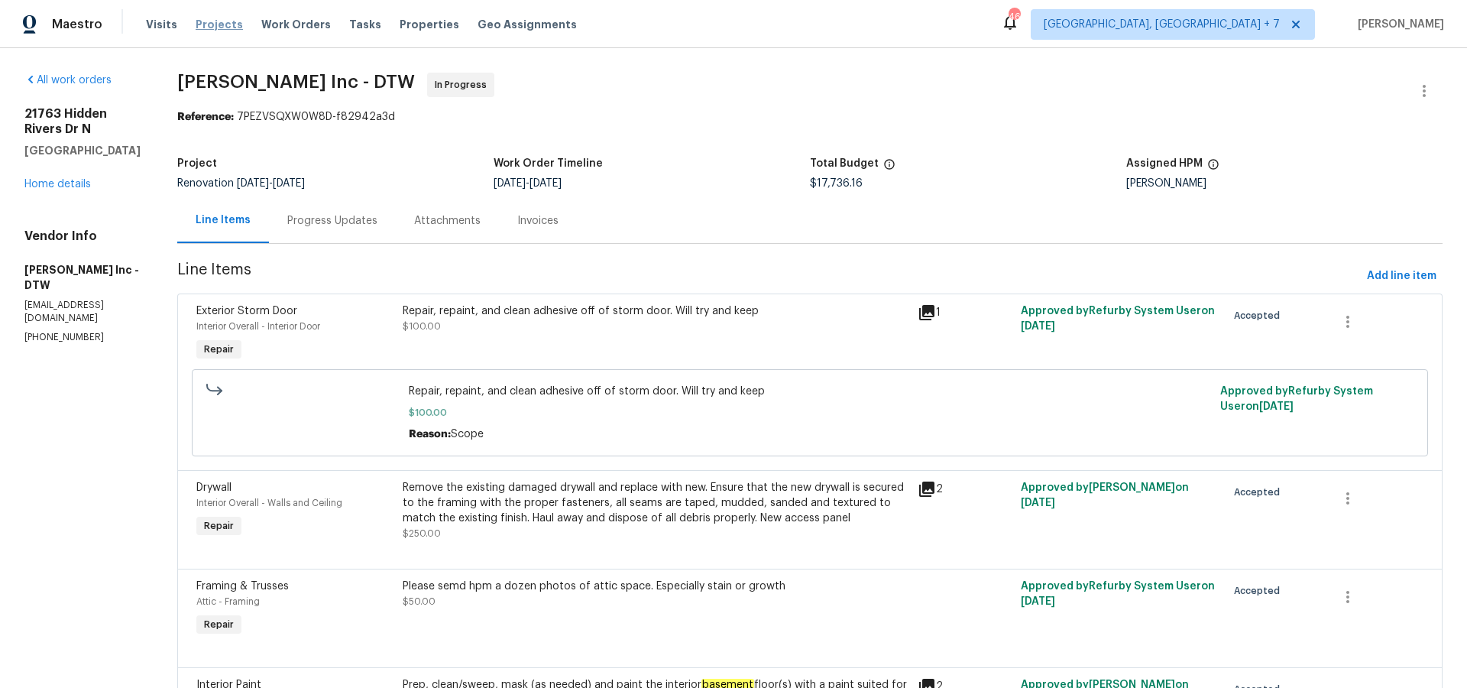
click at [202, 22] on span "Projects" at bounding box center [219, 24] width 47 height 15
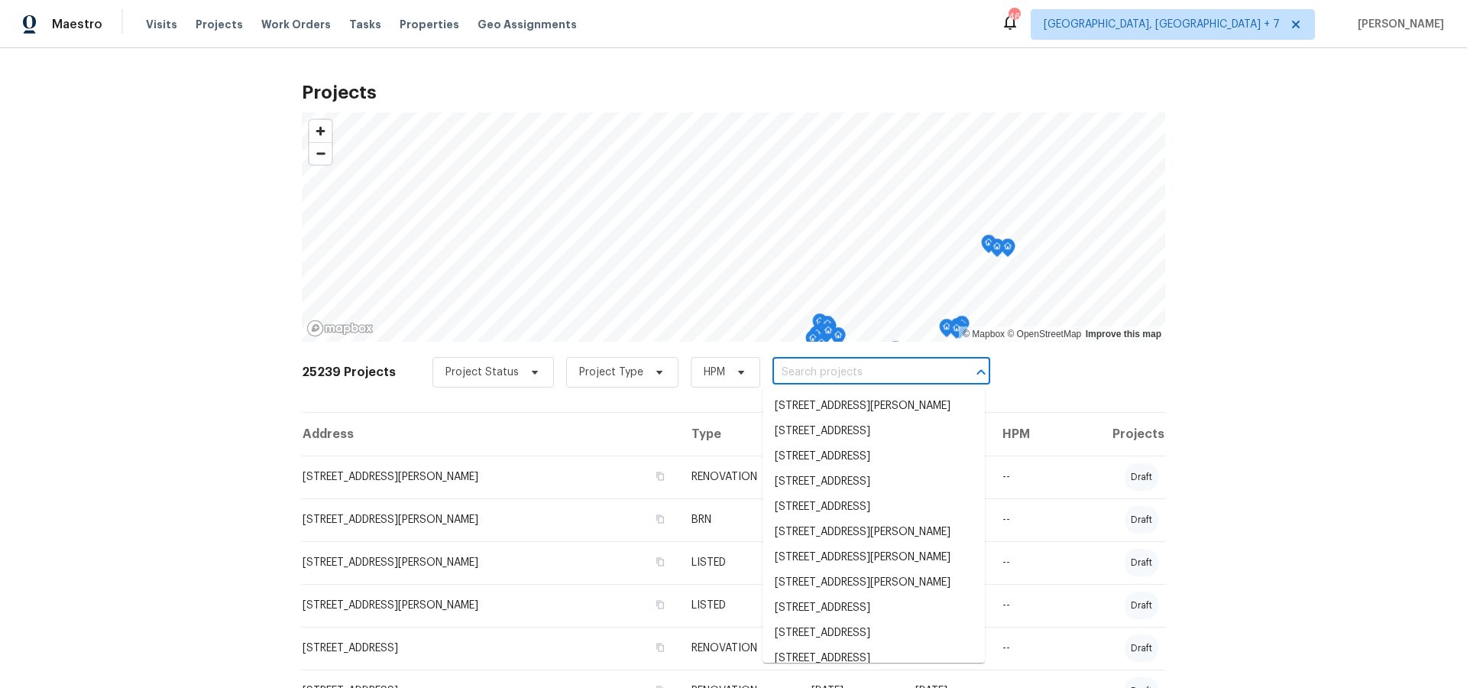
click at [869, 372] on input "text" at bounding box center [859, 373] width 175 height 24
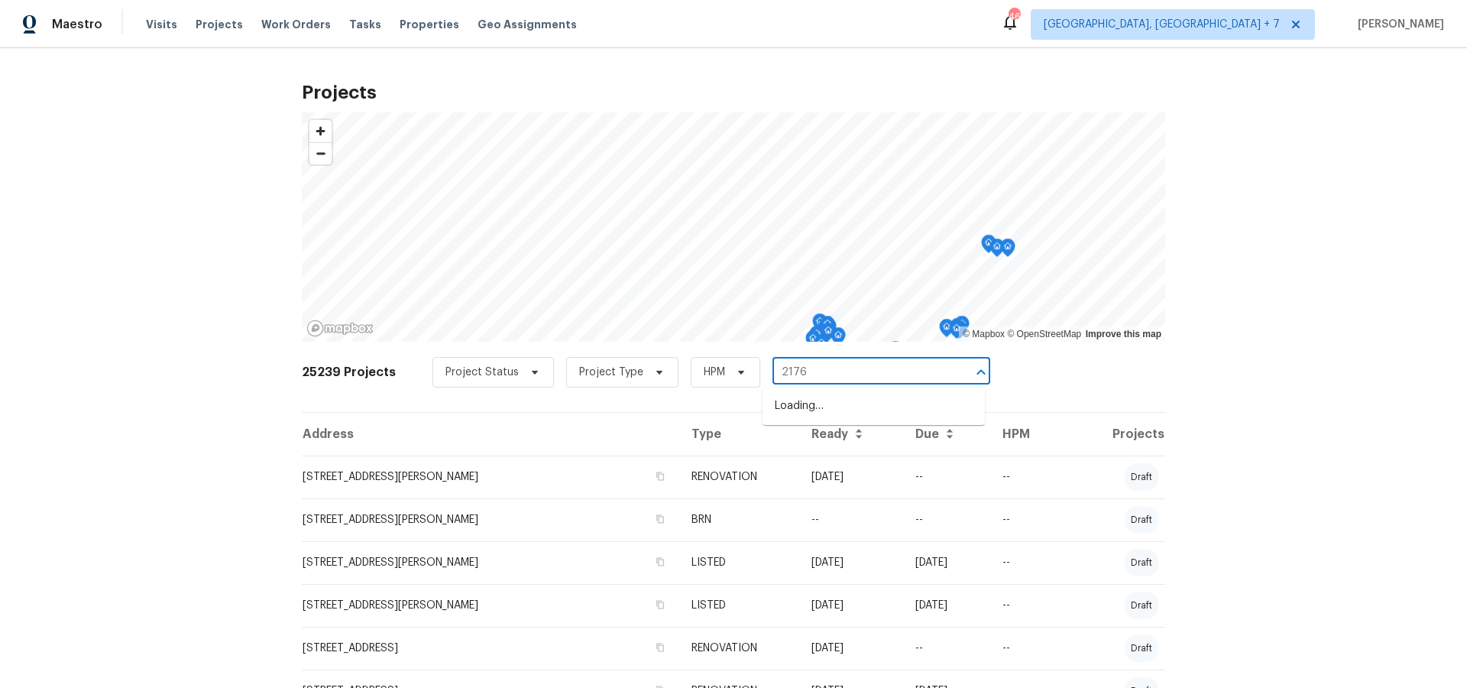
type input "21763"
click at [857, 429] on li "[STREET_ADDRESS]" at bounding box center [873, 431] width 222 height 25
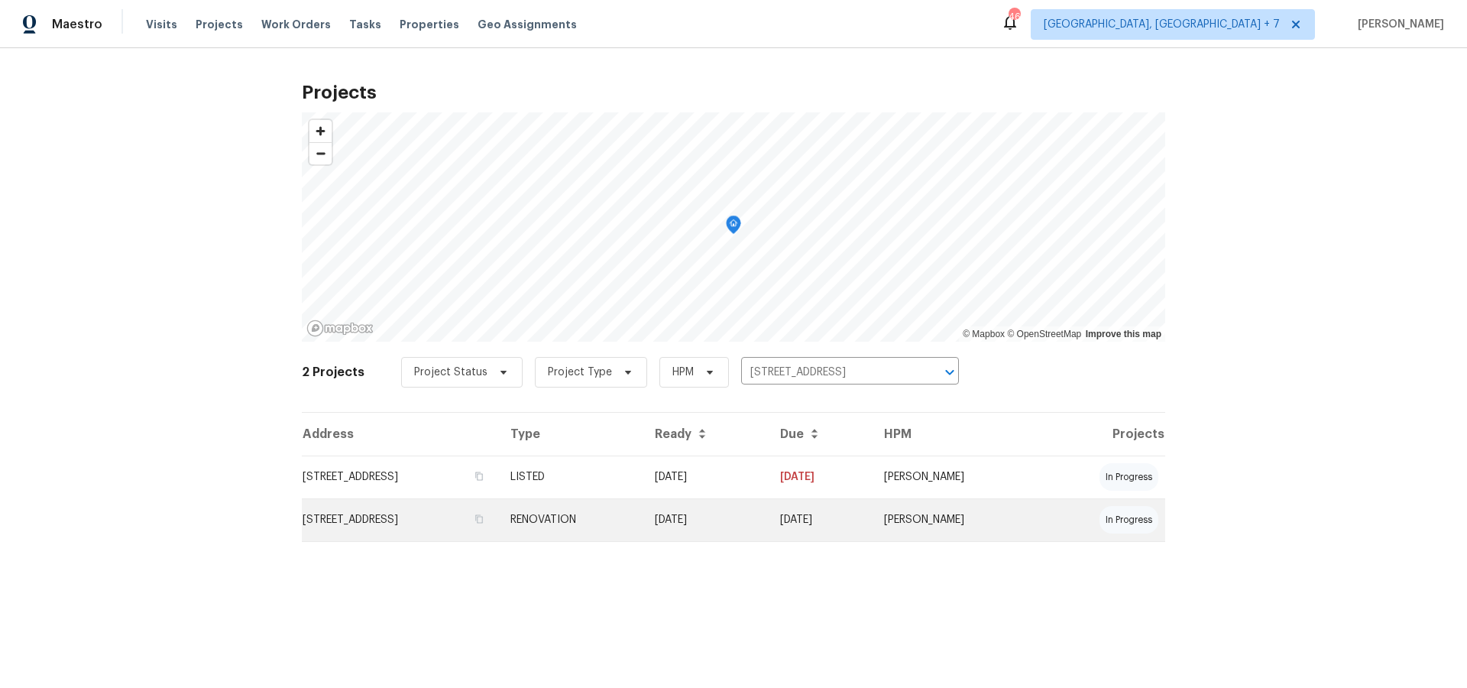
click at [433, 515] on td "[STREET_ADDRESS]" at bounding box center [400, 519] width 196 height 43
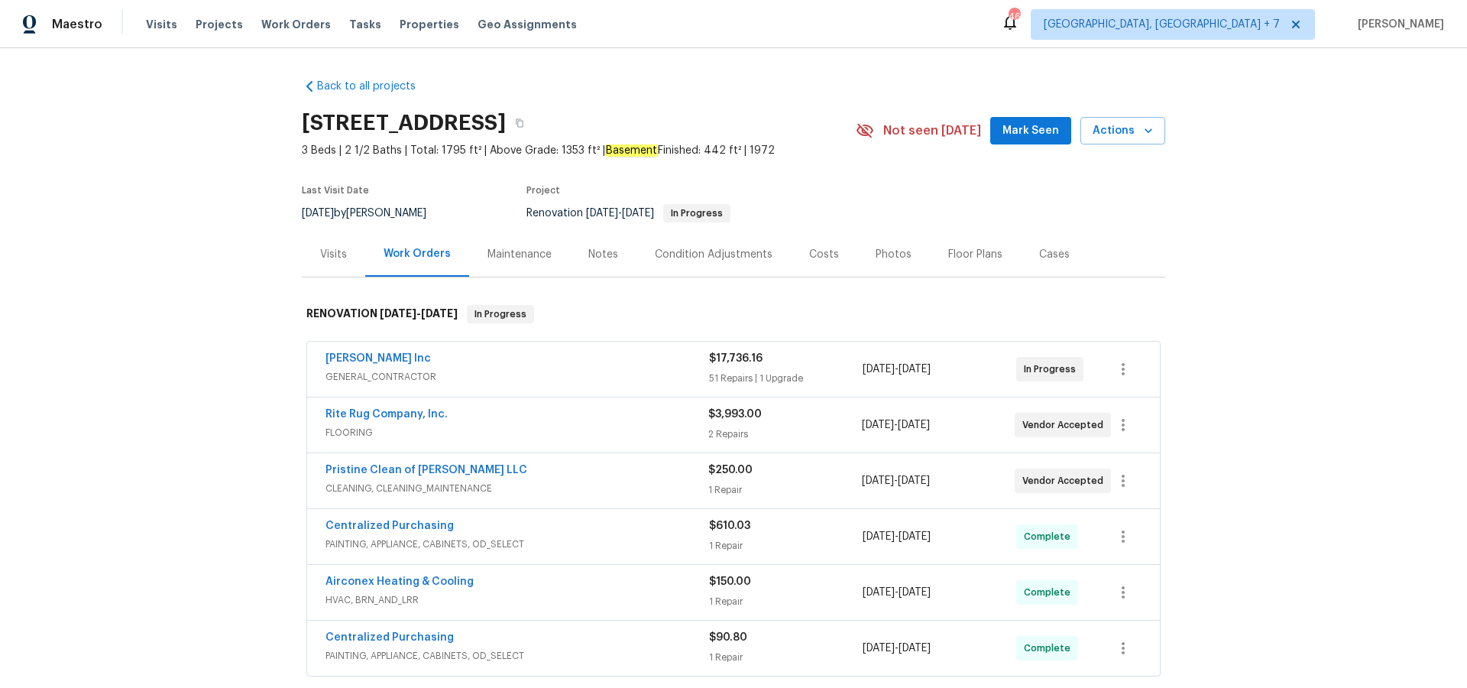
click at [324, 248] on div "Visits" at bounding box center [333, 254] width 27 height 15
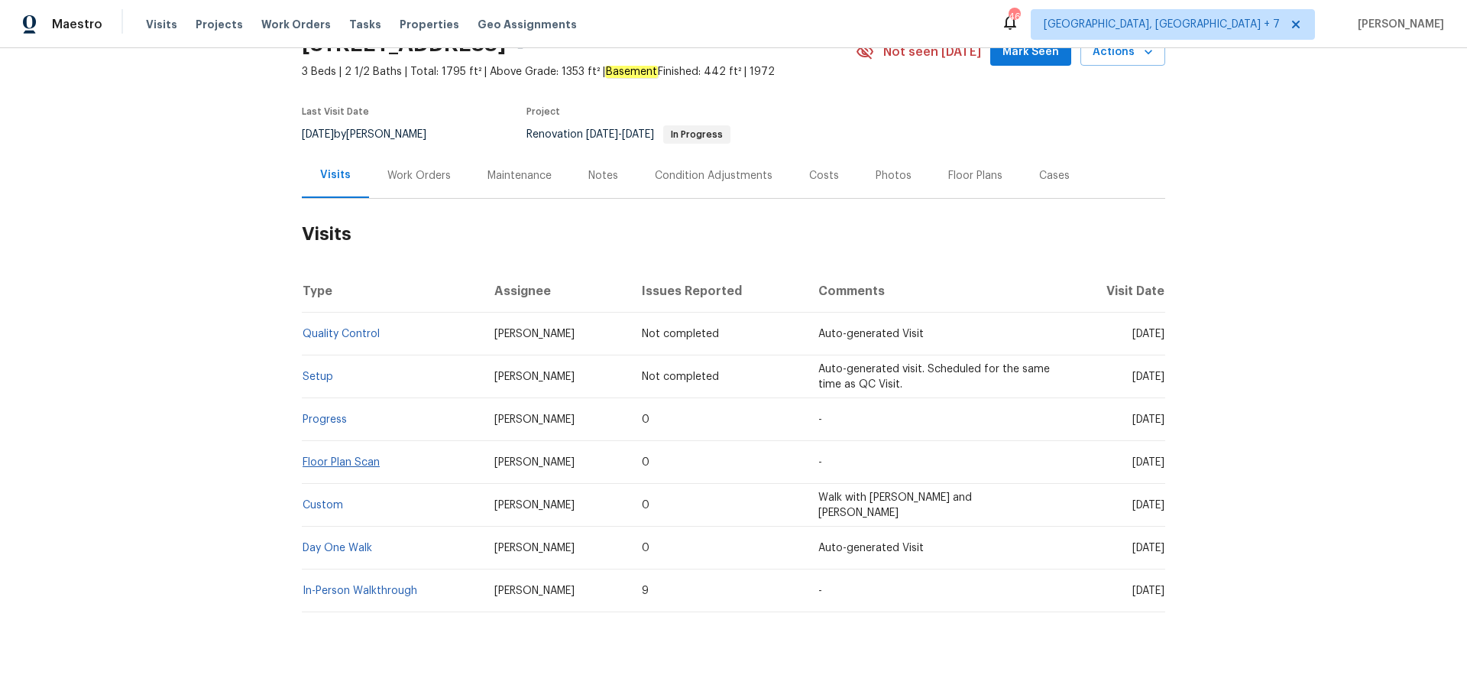
scroll to position [107, 0]
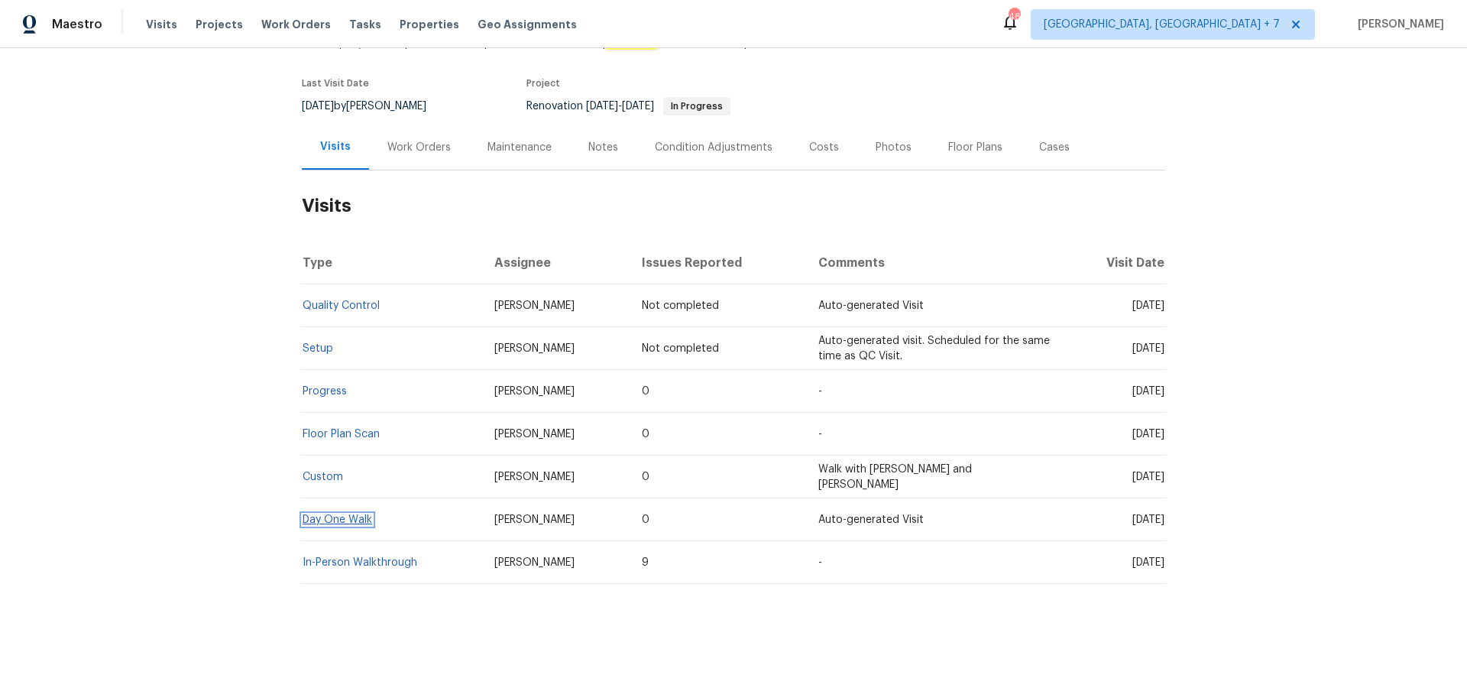
click at [336, 515] on link "Day One Walk" at bounding box center [338, 519] width 70 height 11
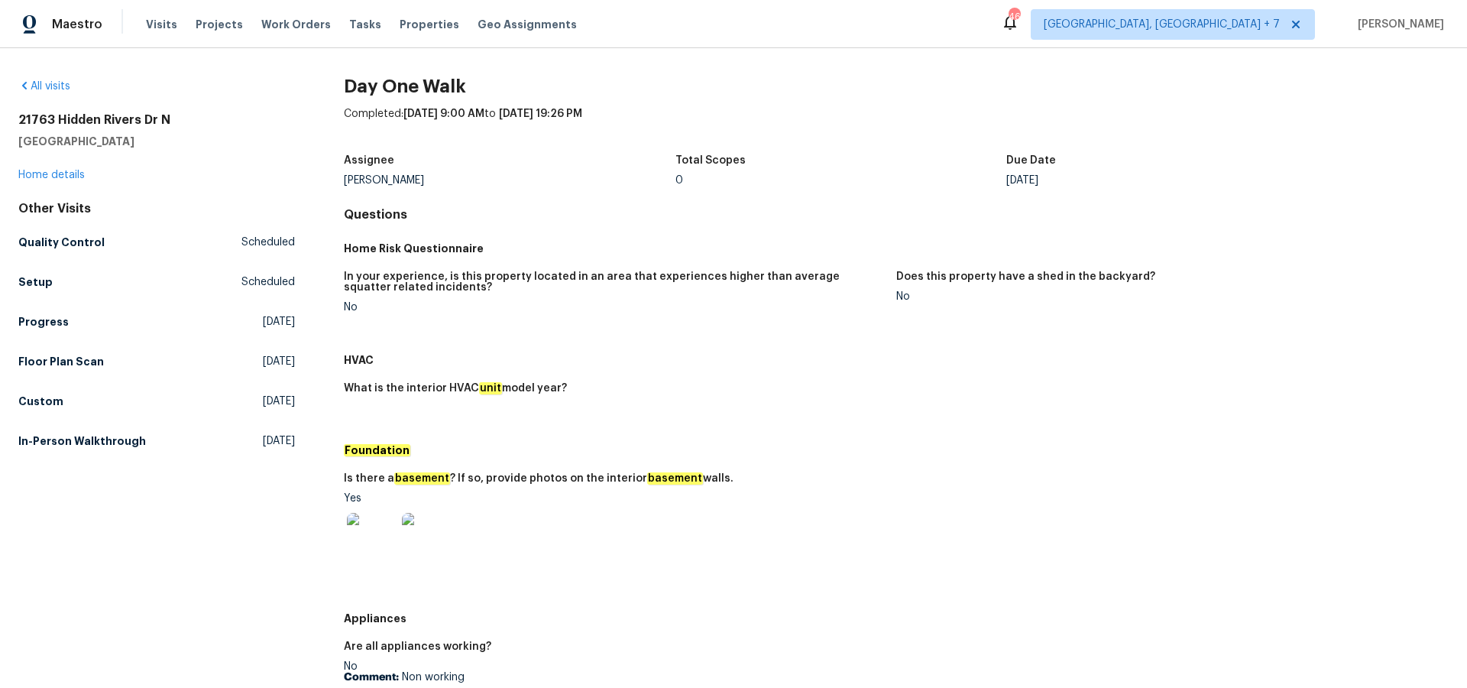
click at [385, 536] on img at bounding box center [371, 537] width 49 height 49
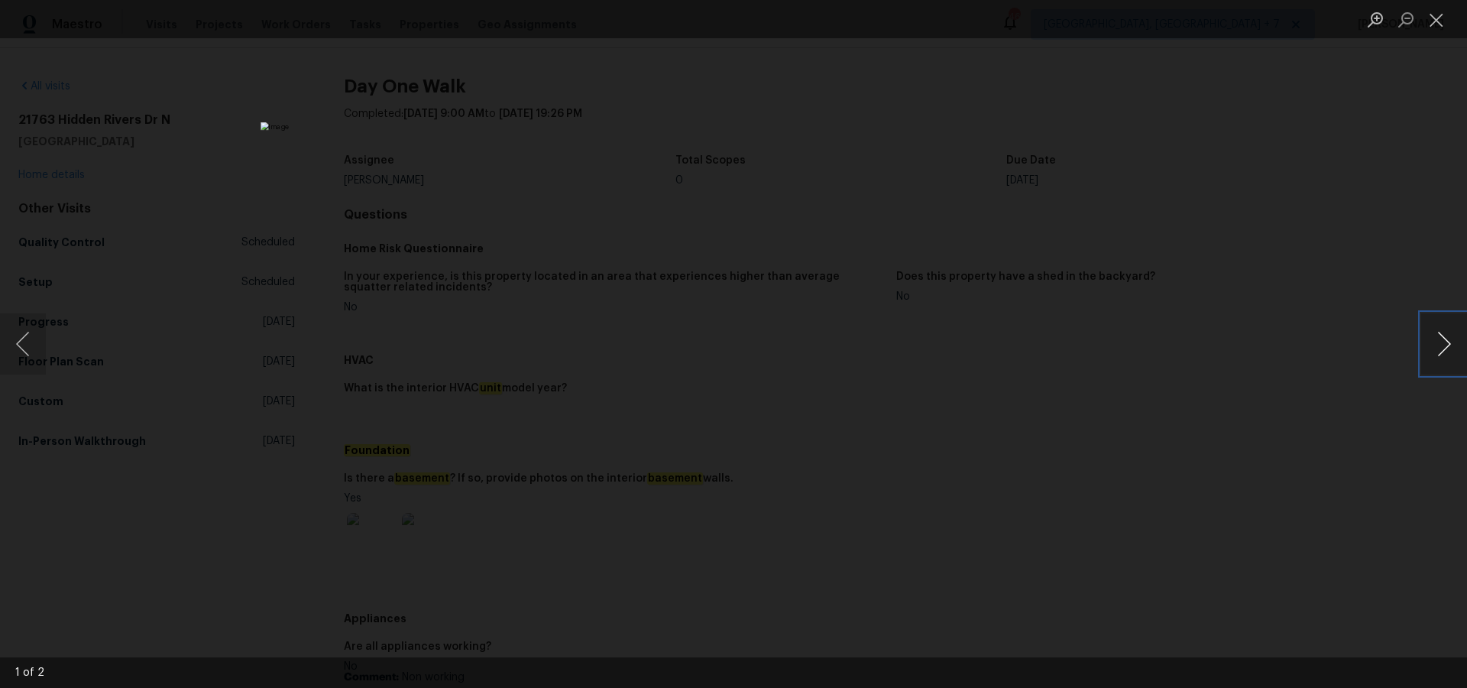
click at [1451, 345] on button "Next image" at bounding box center [1444, 343] width 46 height 61
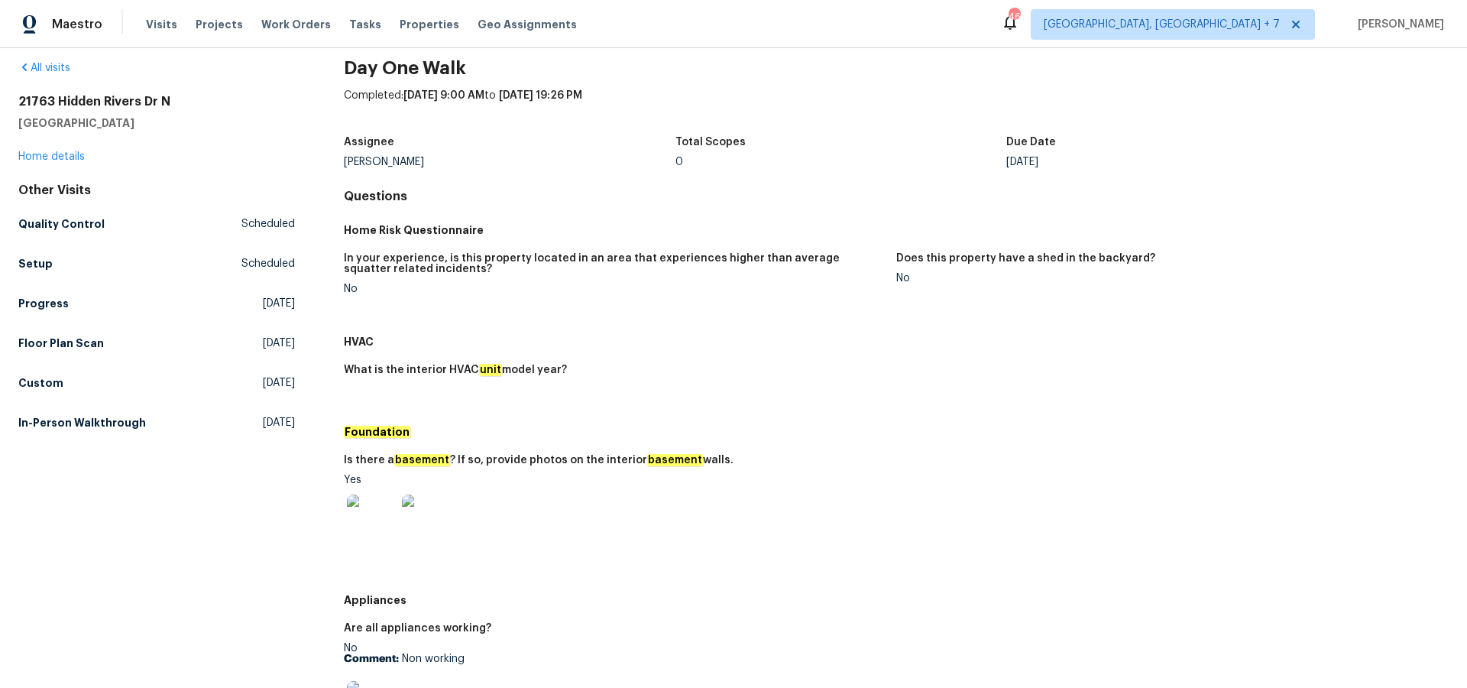
scroll to position [16, 0]
click at [65, 157] on link "Home details" at bounding box center [51, 159] width 66 height 11
